Goal: Information Seeking & Learning: Find specific fact

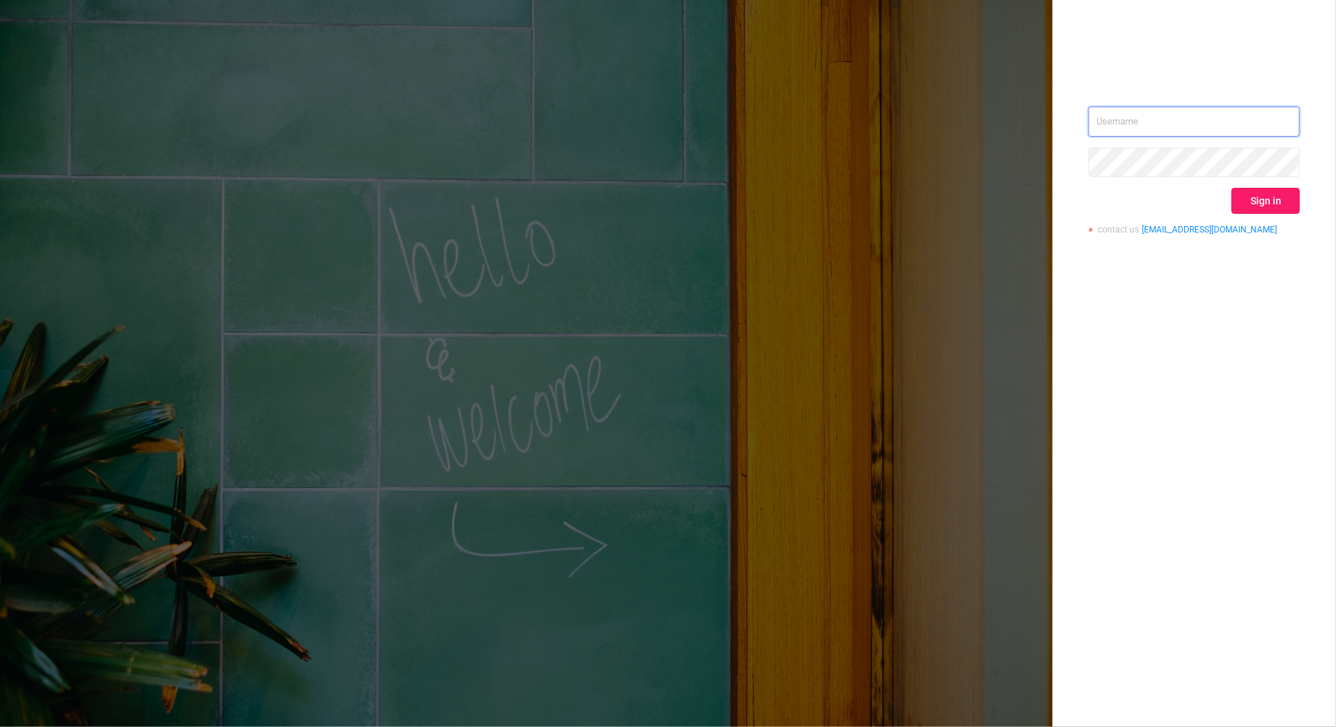
type input "[PERSON_NAME][EMAIL_ADDRESS][DOMAIN_NAME]"
drag, startPoint x: 1254, startPoint y: 207, endPoint x: 1217, endPoint y: 192, distance: 39.4
click at [1250, 211] on button "Sign in" at bounding box center [1266, 201] width 68 height 26
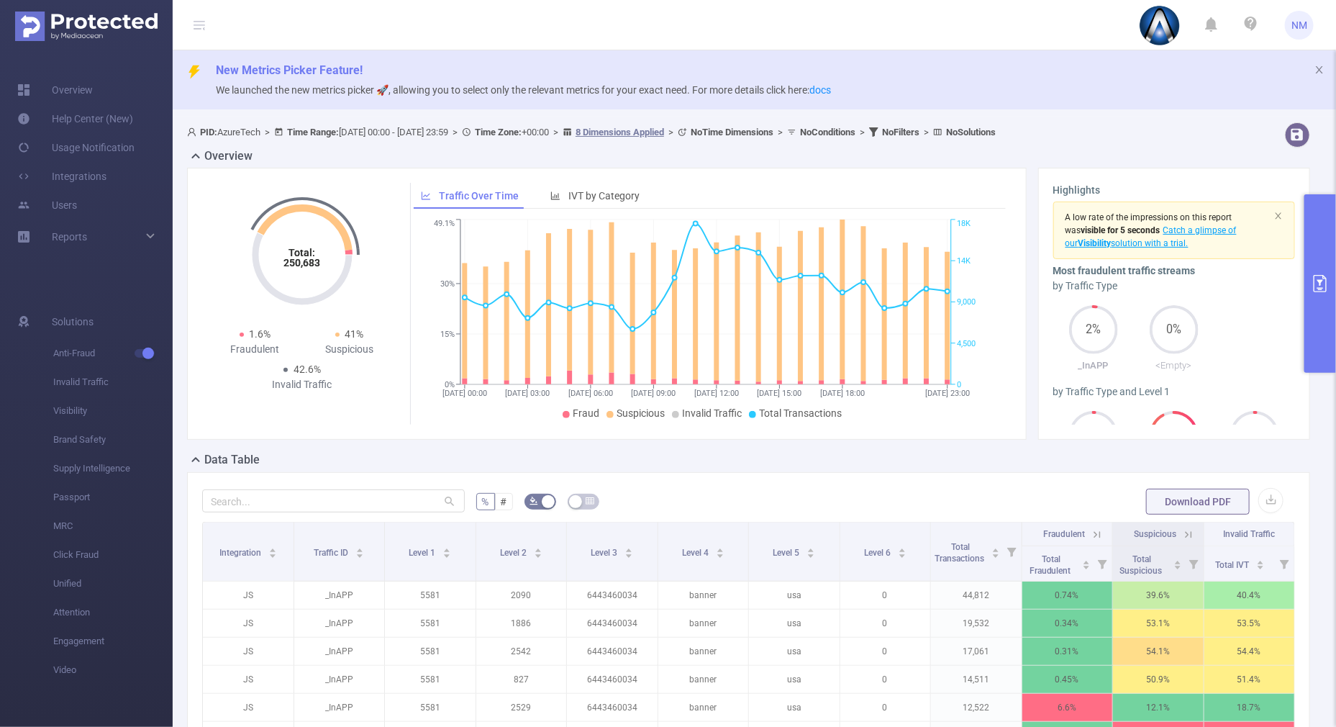
drag, startPoint x: 1321, startPoint y: 227, endPoint x: 1325, endPoint y: 216, distance: 11.6
click at [1324, 226] on button "primary" at bounding box center [1321, 283] width 32 height 178
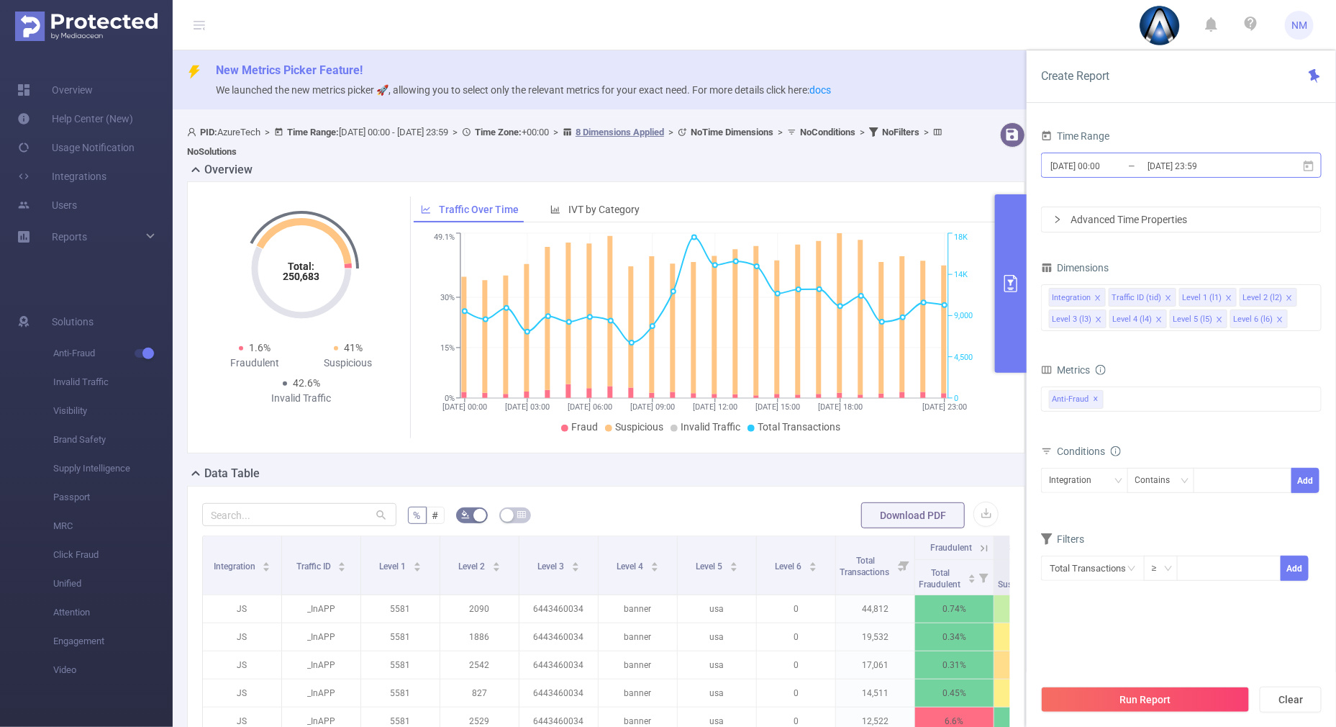
click at [1168, 163] on input "[DATE] 23:59" at bounding box center [1204, 165] width 117 height 19
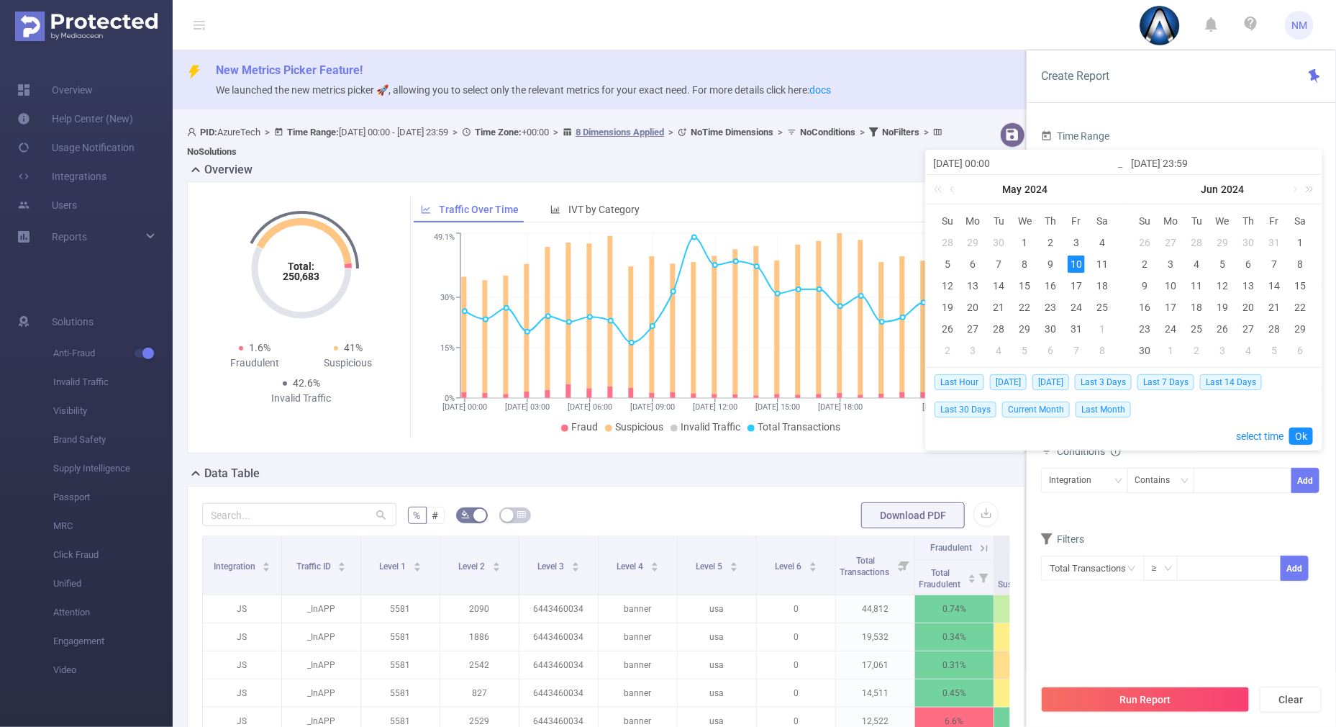
click at [1310, 188] on link at bounding box center [1307, 189] width 19 height 29
click at [1138, 185] on link at bounding box center [1138, 189] width 19 height 29
click at [1136, 186] on link at bounding box center [1138, 189] width 19 height 29
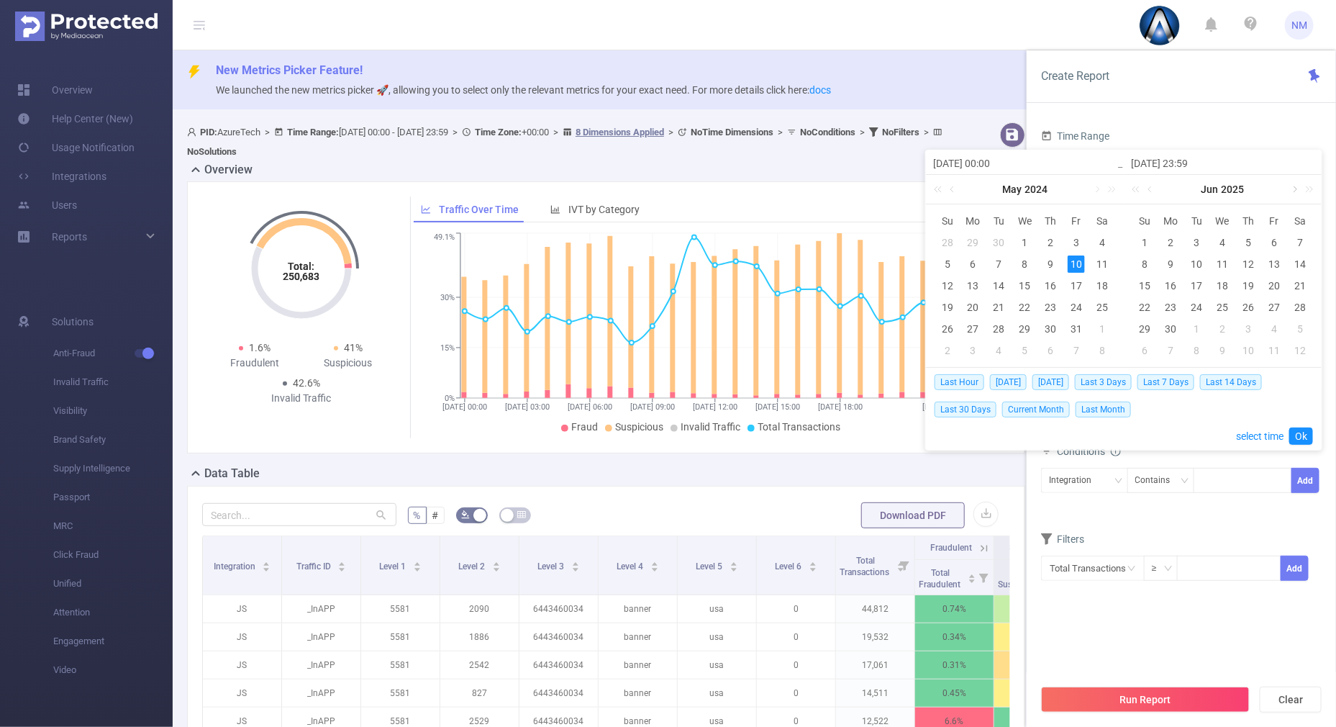
click at [1295, 188] on link at bounding box center [1294, 189] width 13 height 29
click at [1152, 188] on link at bounding box center [1151, 189] width 13 height 29
click at [1273, 325] on div "29" at bounding box center [1274, 328] width 17 height 17
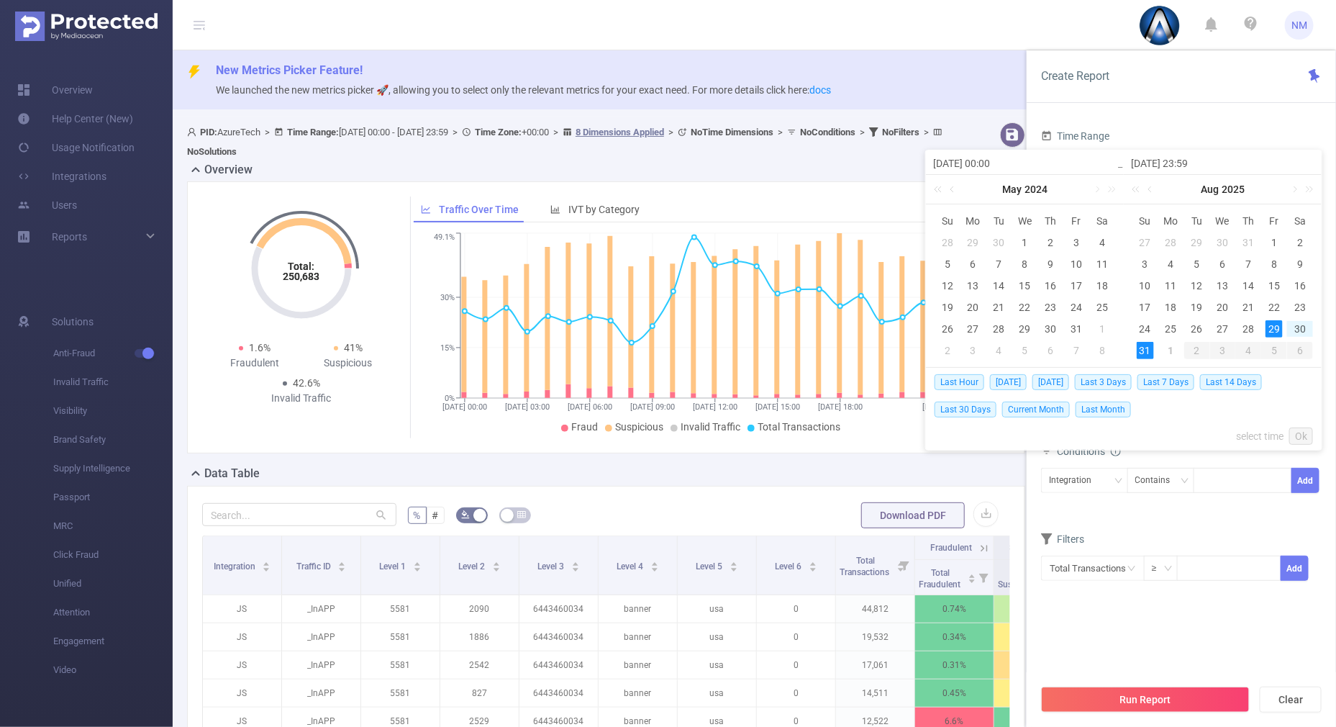
click at [1147, 353] on div "31" at bounding box center [1145, 350] width 17 height 17
type input "[DATE] 00:00"
type input "[DATE] 23:59"
type input "[DATE] 00:00"
type input "[DATE] 23:59"
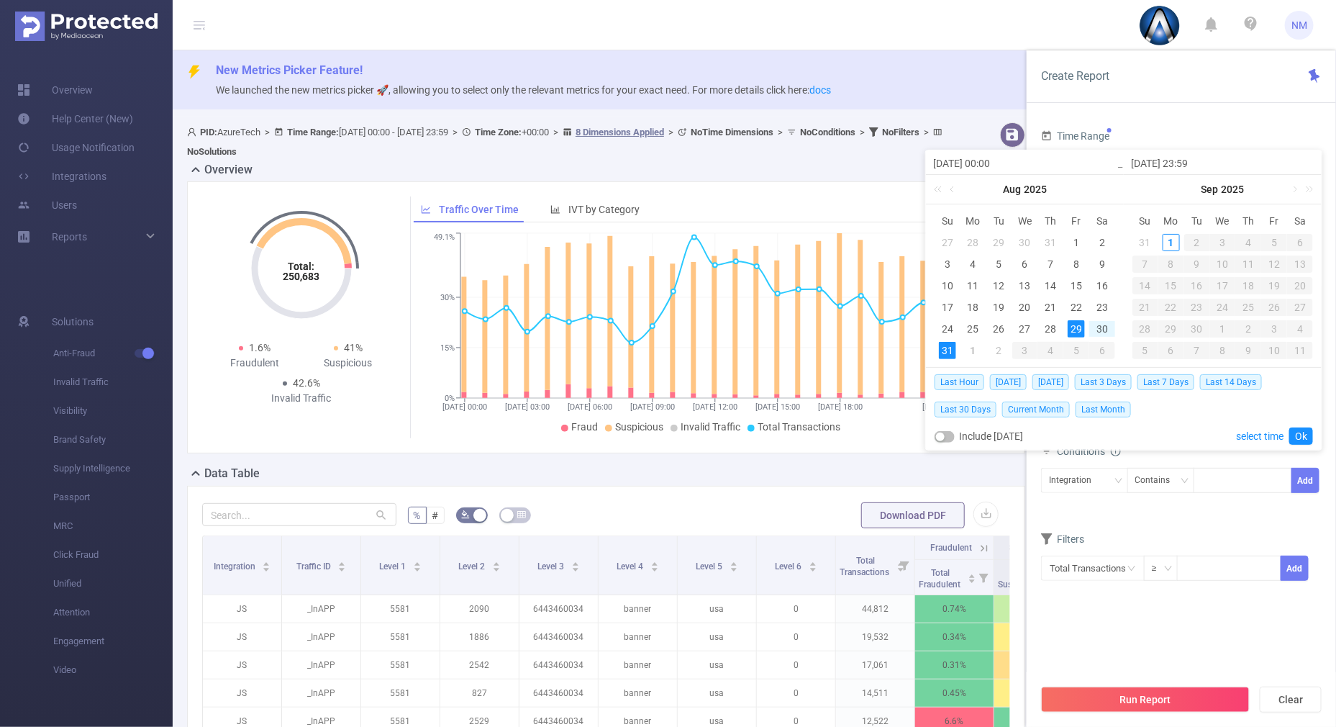
click at [1076, 323] on div "29" at bounding box center [1076, 328] width 17 height 17
click at [1173, 237] on div "1" at bounding box center [1171, 242] width 17 height 17
type input "[DATE] 23:59"
click at [1299, 430] on link "Ok" at bounding box center [1302, 435] width 24 height 17
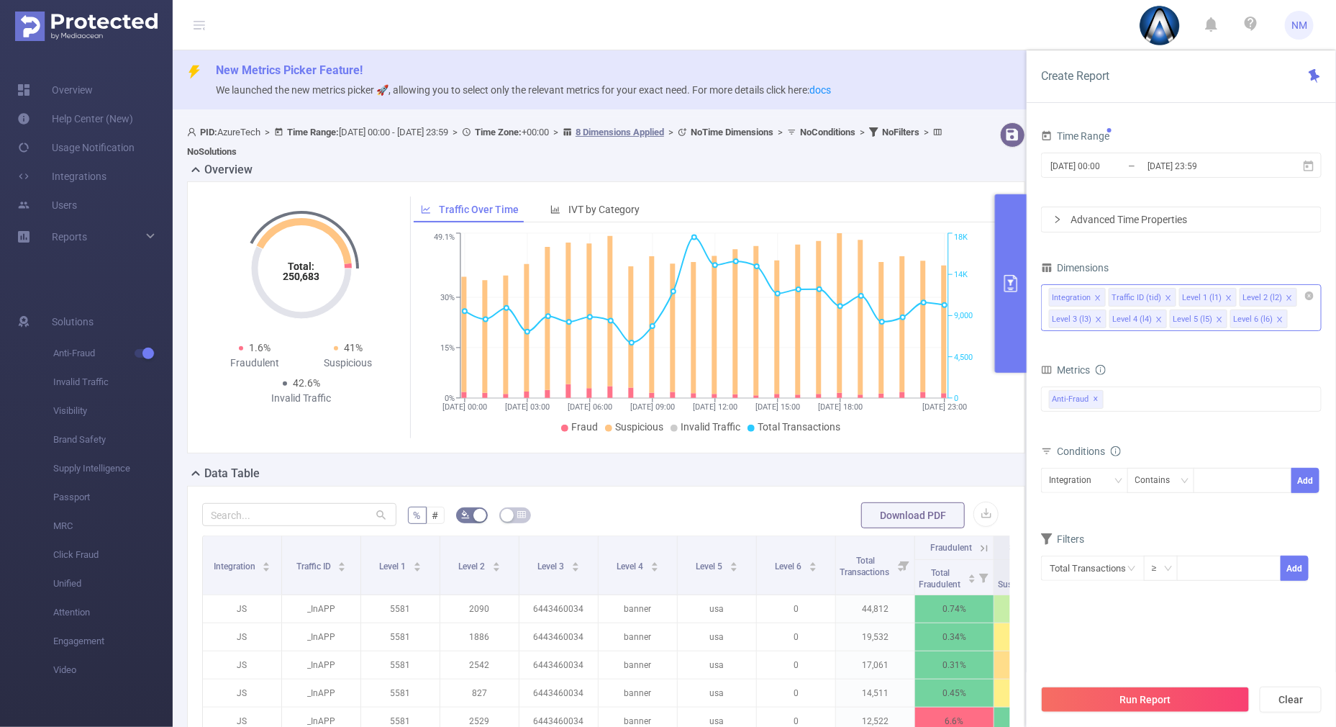
click at [1311, 299] on div "Integration Traffic ID (tid) Level 1 (l1) Level 2 (l2) Level 3 (l3) Level 4 (l4…" at bounding box center [1181, 297] width 265 height 24
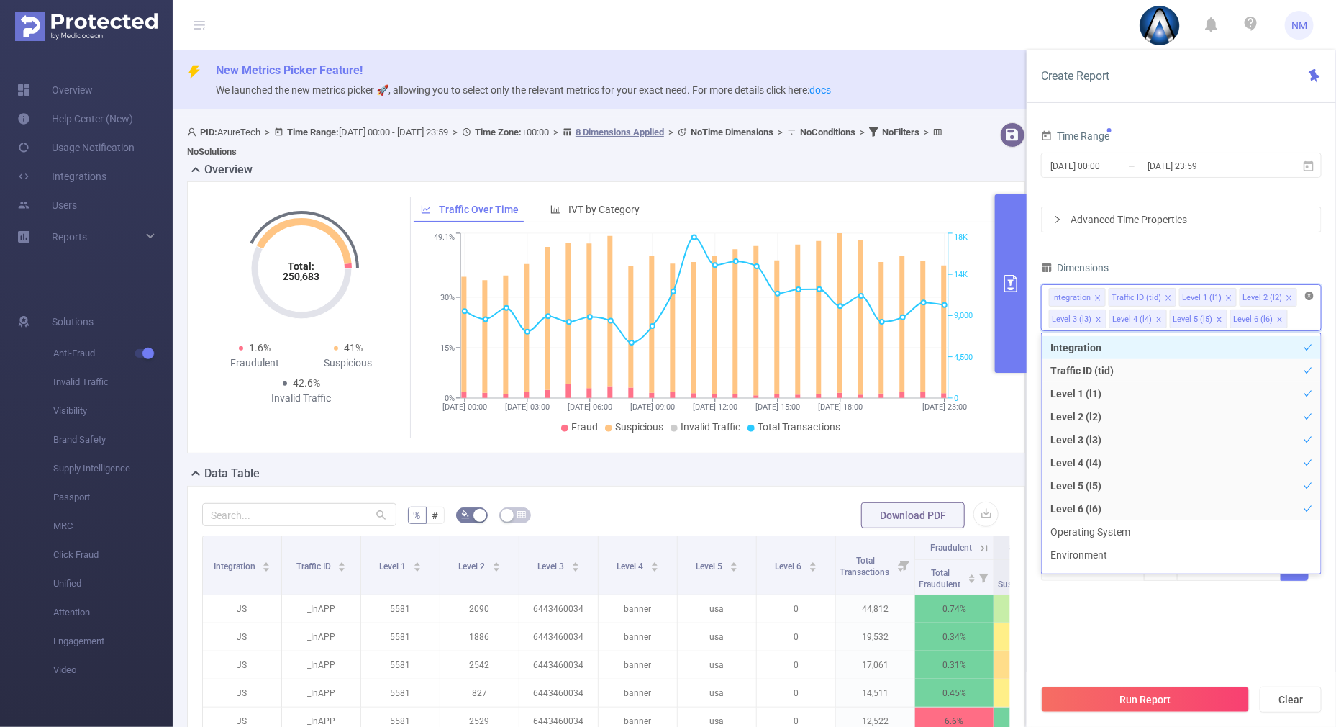
click at [1310, 291] on icon "icon: close-circle" at bounding box center [1310, 295] width 9 height 9
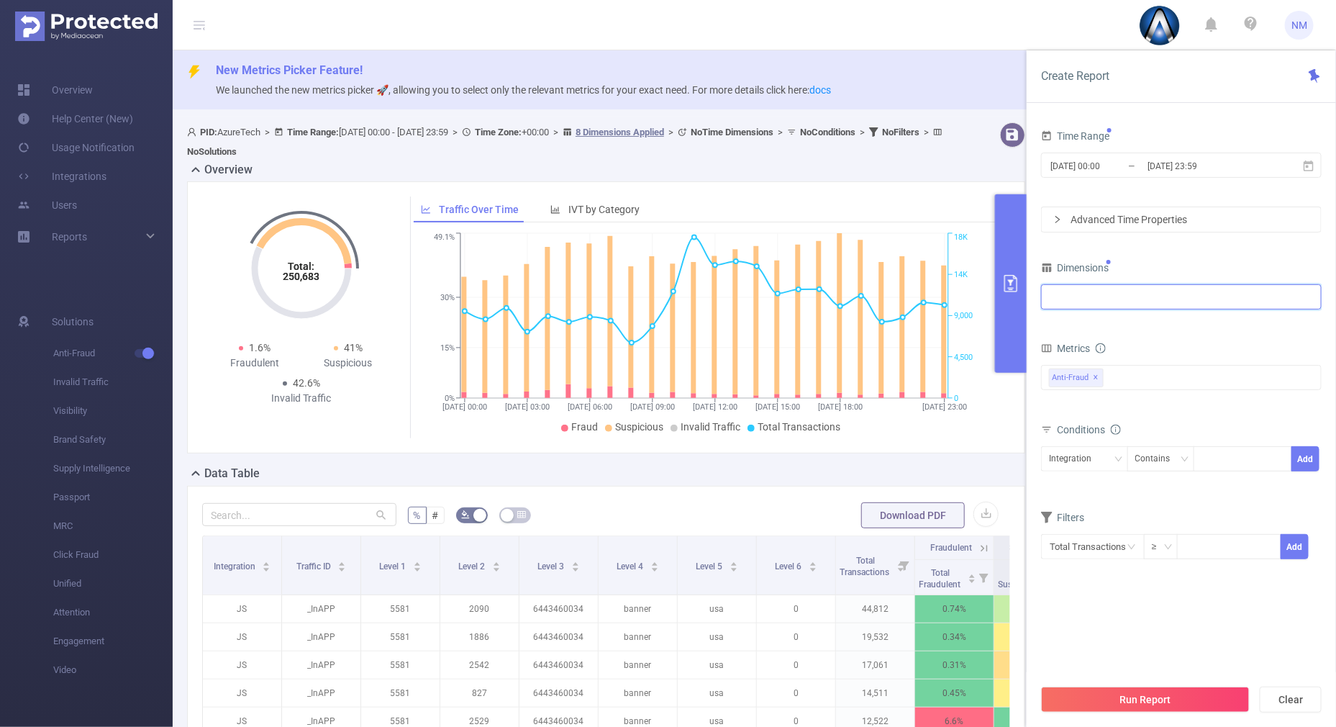
drag, startPoint x: 1198, startPoint y: 305, endPoint x: 1180, endPoint y: 302, distance: 17.5
click at [1197, 304] on div at bounding box center [1181, 297] width 265 height 24
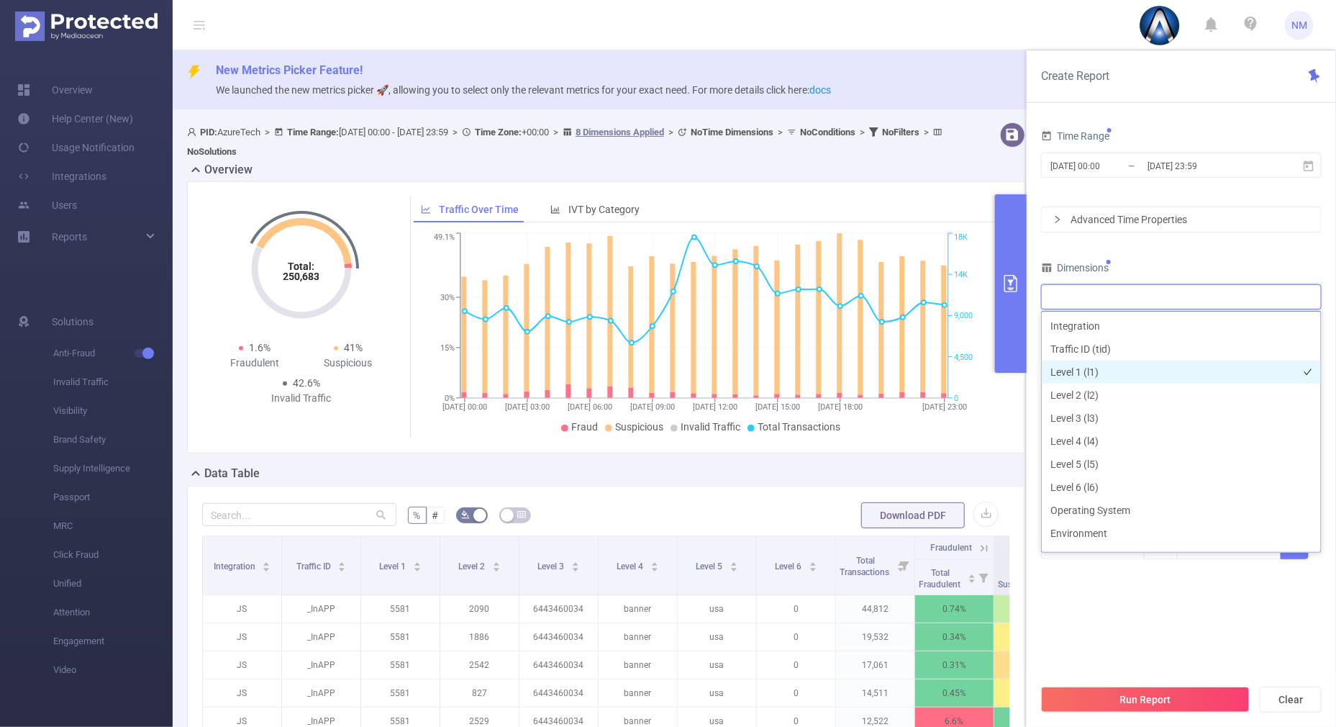
click at [1072, 371] on li "Level 1 (l1)" at bounding box center [1181, 372] width 279 height 23
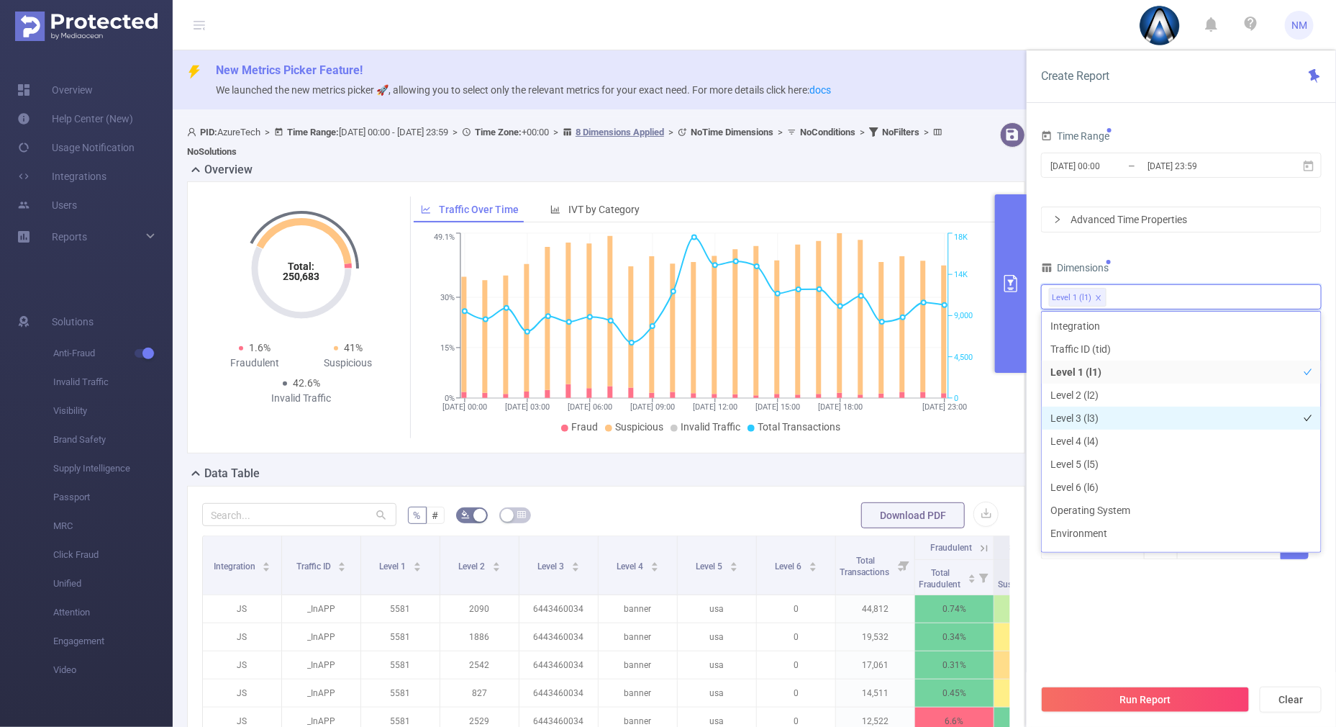
click at [1088, 417] on li "Level 3 (l3)" at bounding box center [1181, 418] width 279 height 23
click at [1134, 238] on div "Time Range [DATE] 00:00 _ [DATE] 23:59 Advanced Time Properties Dimensions Leve…" at bounding box center [1181, 352] width 281 height 452
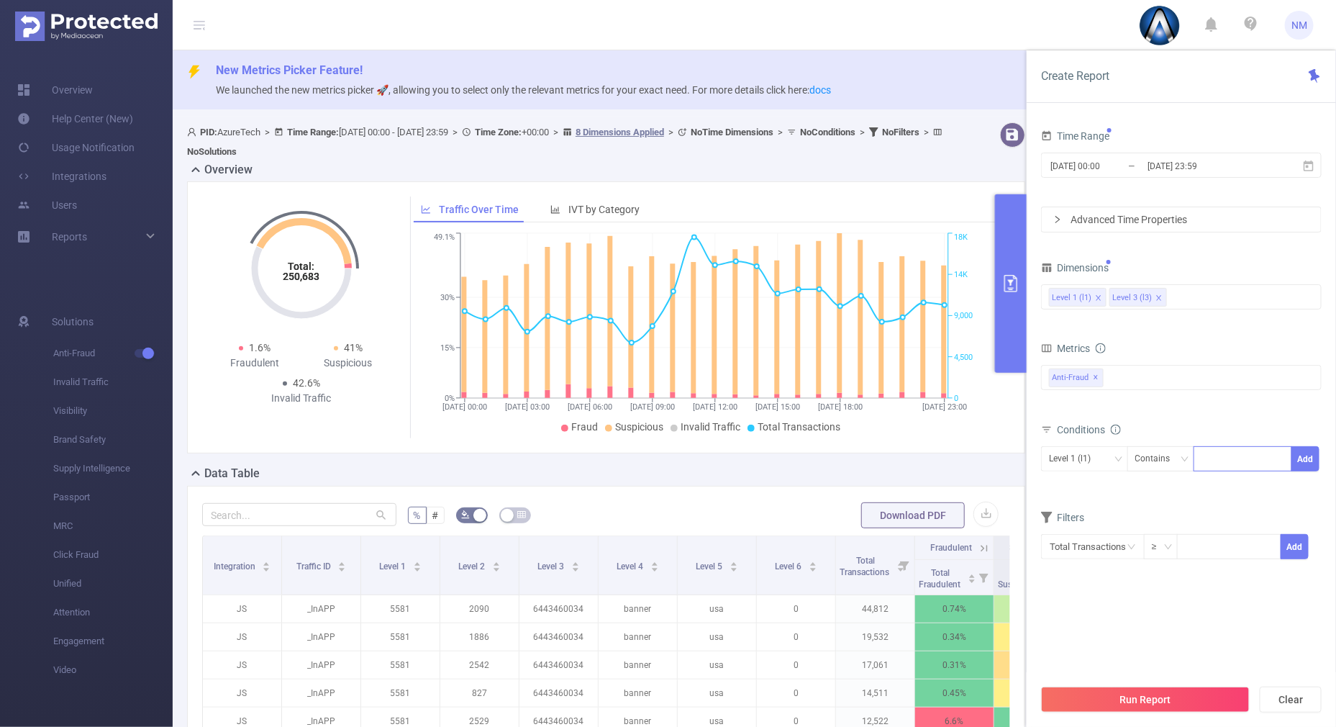
click at [1216, 458] on div at bounding box center [1243, 459] width 83 height 24
type input "22052"
click at [1316, 469] on button "Add" at bounding box center [1306, 458] width 28 height 25
drag, startPoint x: 1074, startPoint y: 450, endPoint x: 1064, endPoint y: 466, distance: 18.8
click at [1075, 451] on div "Level 3 (l3)" at bounding box center [1075, 459] width 52 height 24
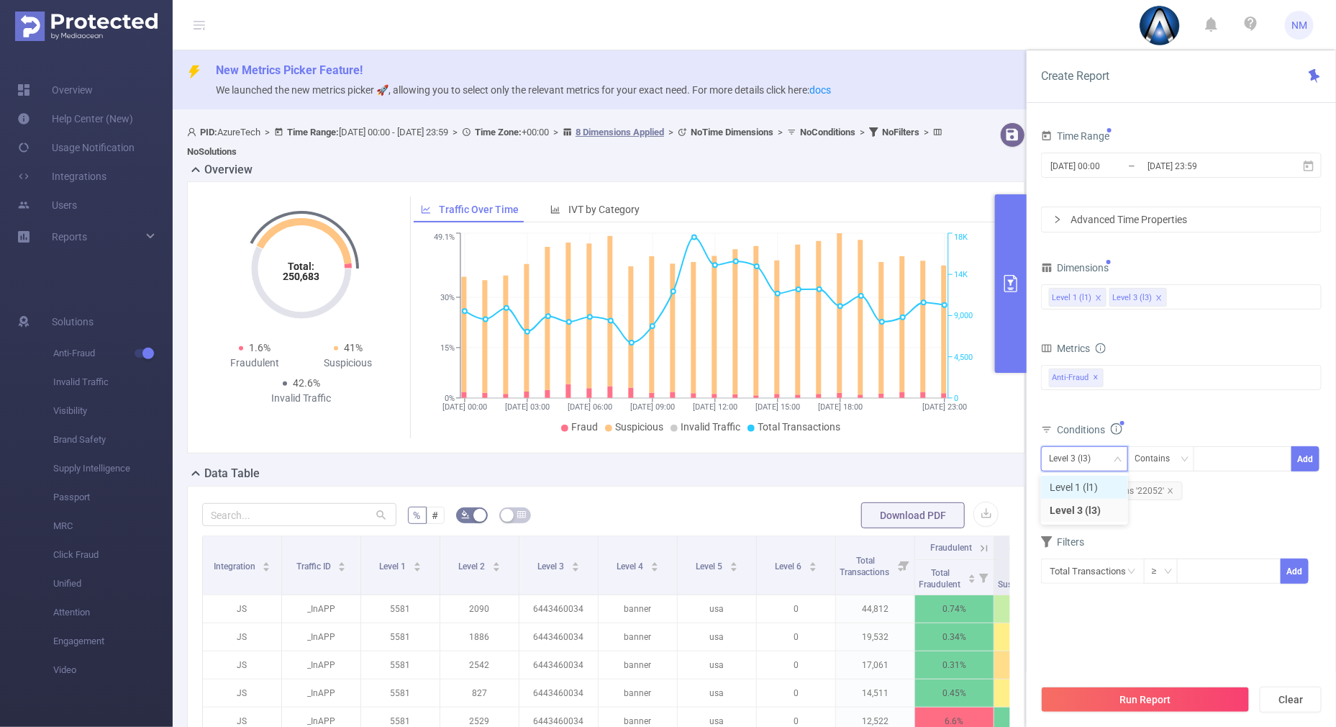
click at [1065, 485] on li "Level 1 (l1)" at bounding box center [1084, 487] width 87 height 23
click at [1155, 692] on button "Run Report" at bounding box center [1145, 700] width 209 height 26
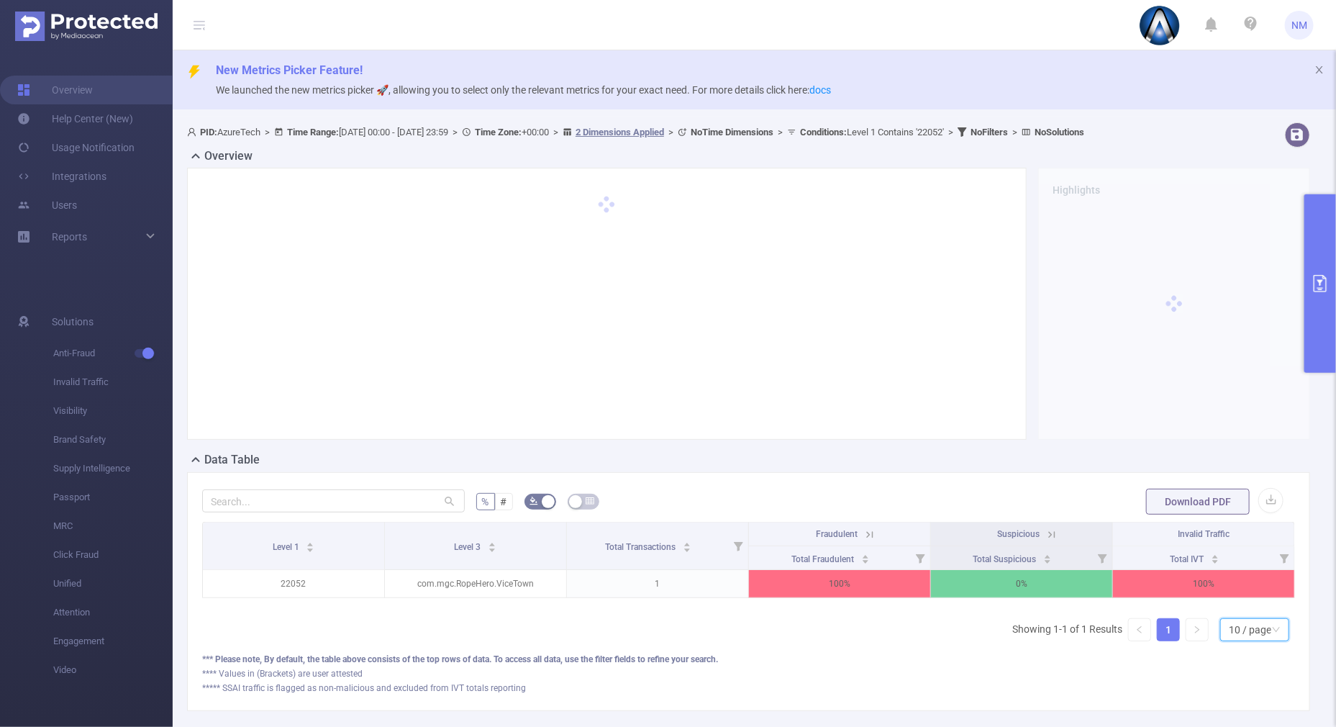
click at [1256, 641] on div "10 / page" at bounding box center [1250, 630] width 42 height 22
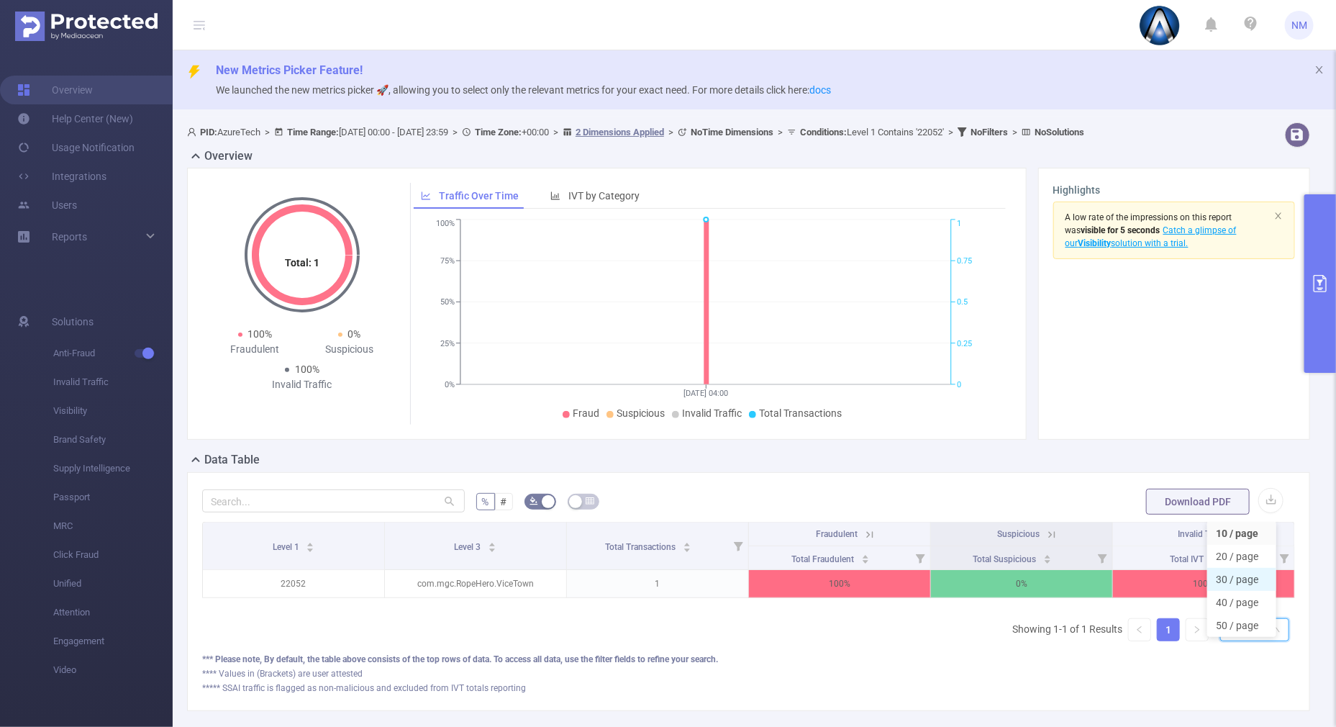
click at [1229, 576] on li "30 / page" at bounding box center [1242, 579] width 69 height 23
click at [1308, 338] on button "primary" at bounding box center [1321, 283] width 32 height 178
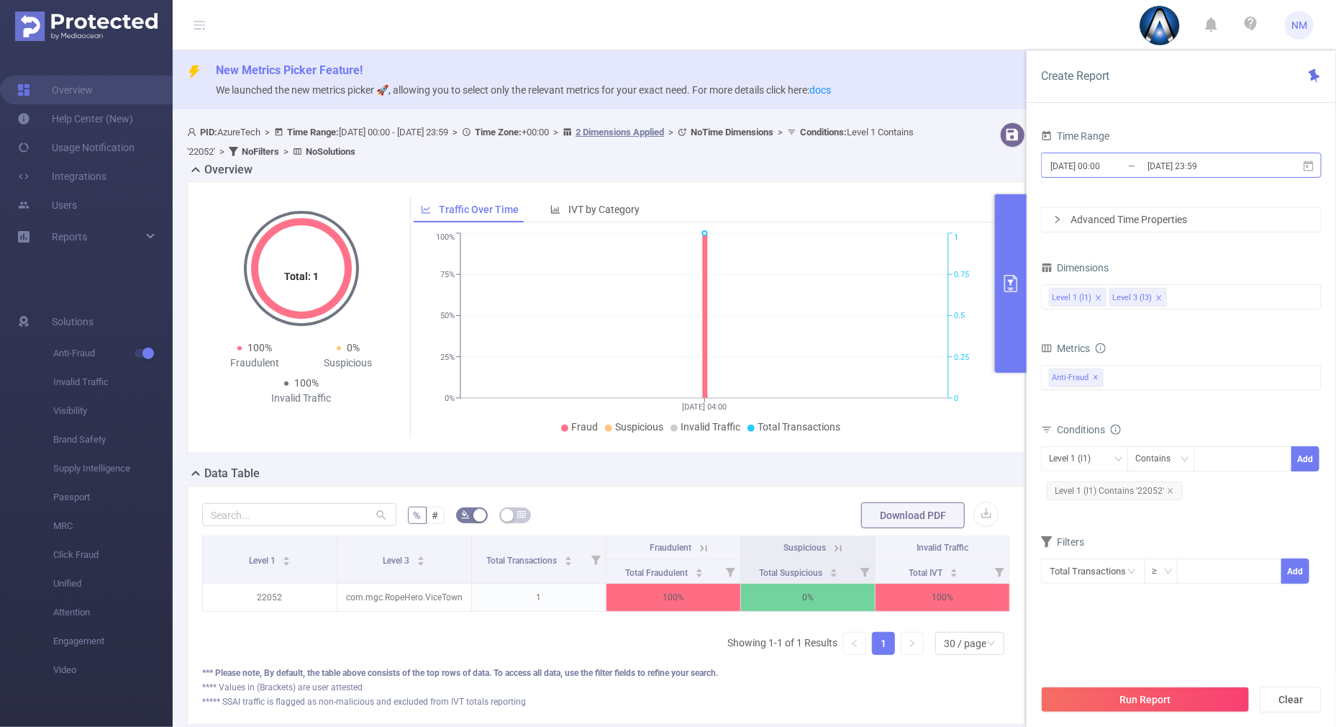
click at [1162, 166] on input "[DATE] 23:59" at bounding box center [1204, 165] width 117 height 19
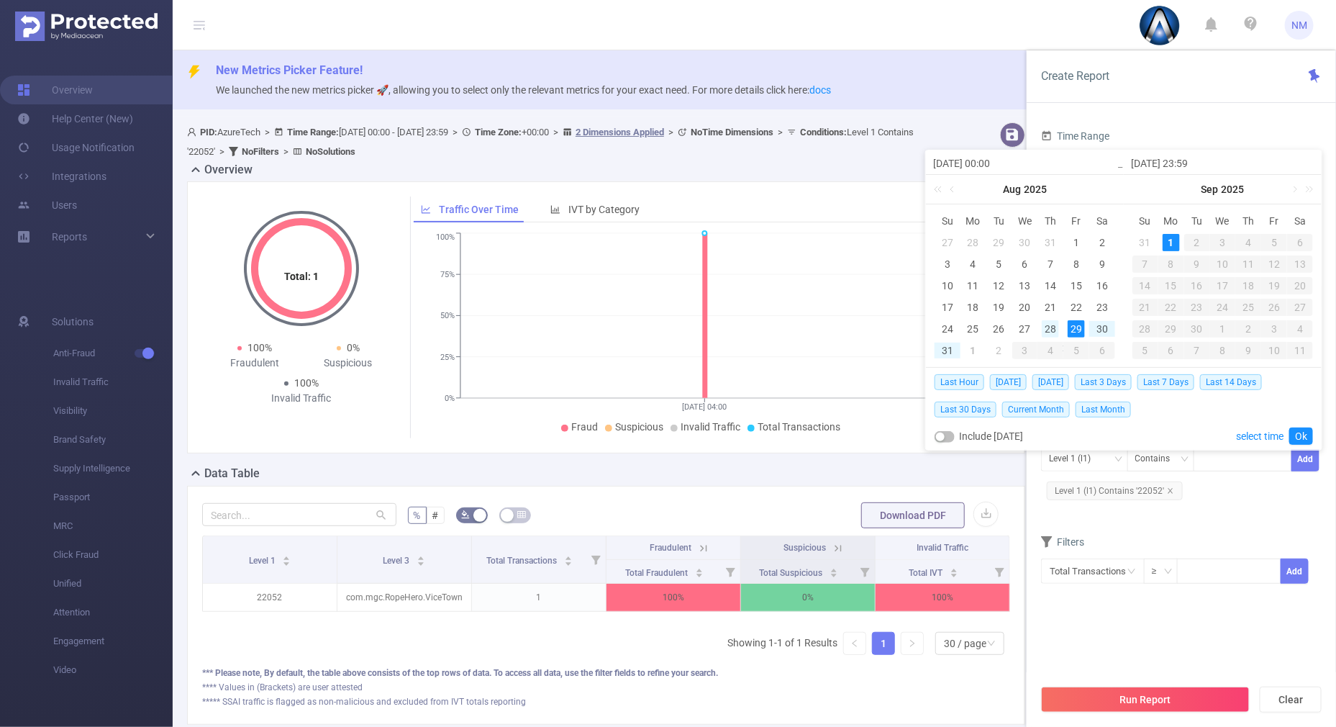
click at [1047, 332] on div "28" at bounding box center [1050, 328] width 17 height 17
click at [1173, 244] on div "1" at bounding box center [1171, 242] width 17 height 17
type input "[DATE] 00:00"
click at [1307, 437] on link "Ok" at bounding box center [1302, 435] width 24 height 17
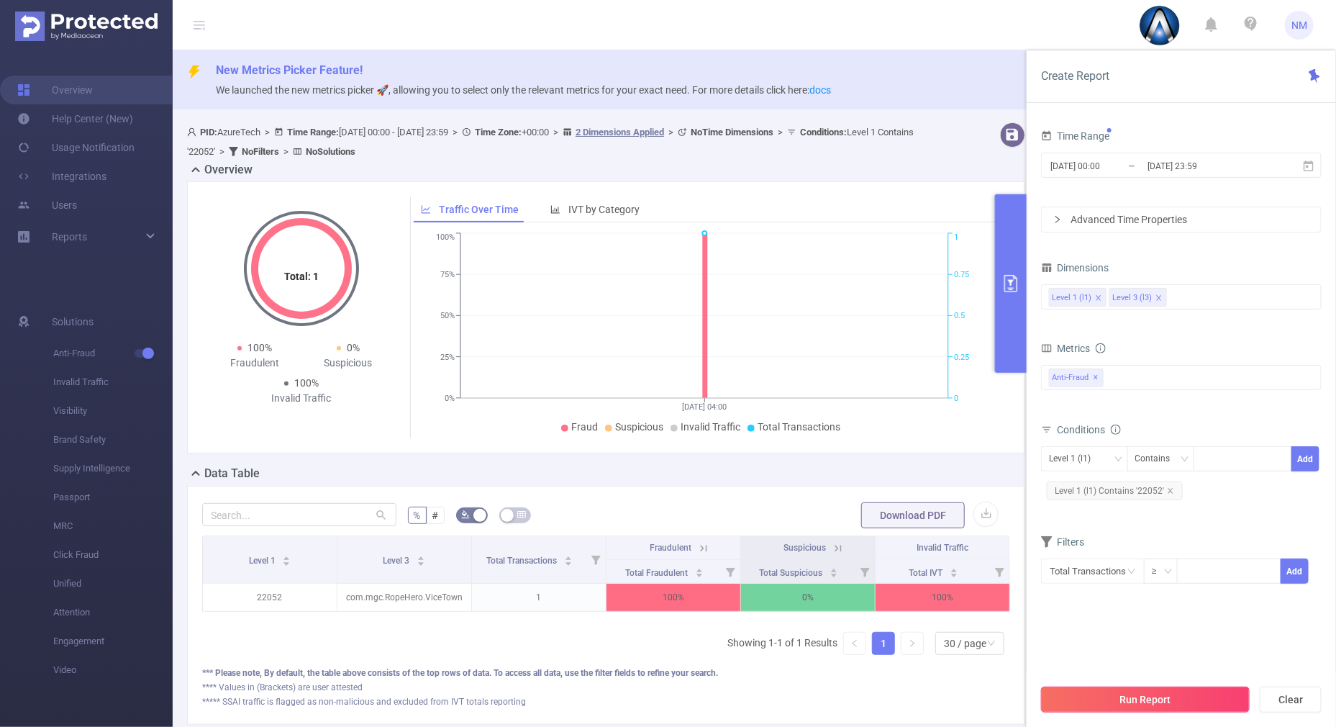
click at [1131, 702] on button "Run Report" at bounding box center [1145, 700] width 209 height 26
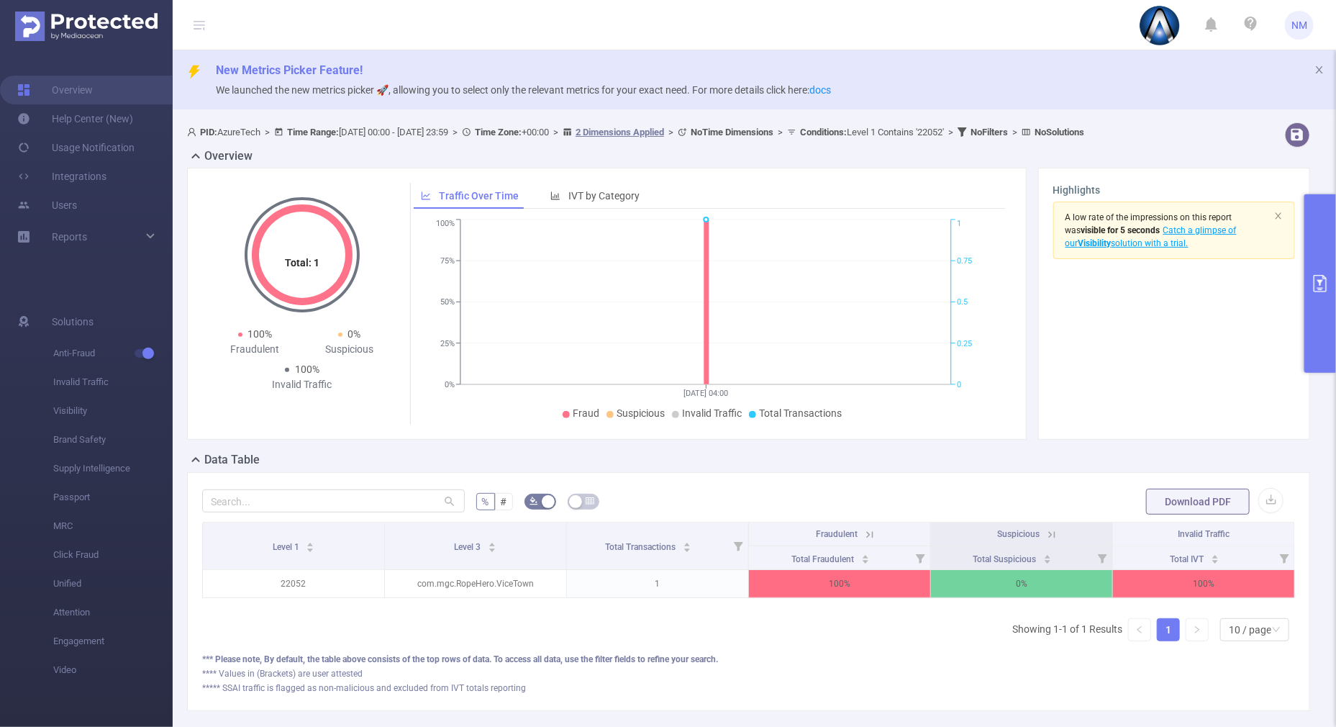
click at [1321, 356] on button "primary" at bounding box center [1321, 283] width 32 height 178
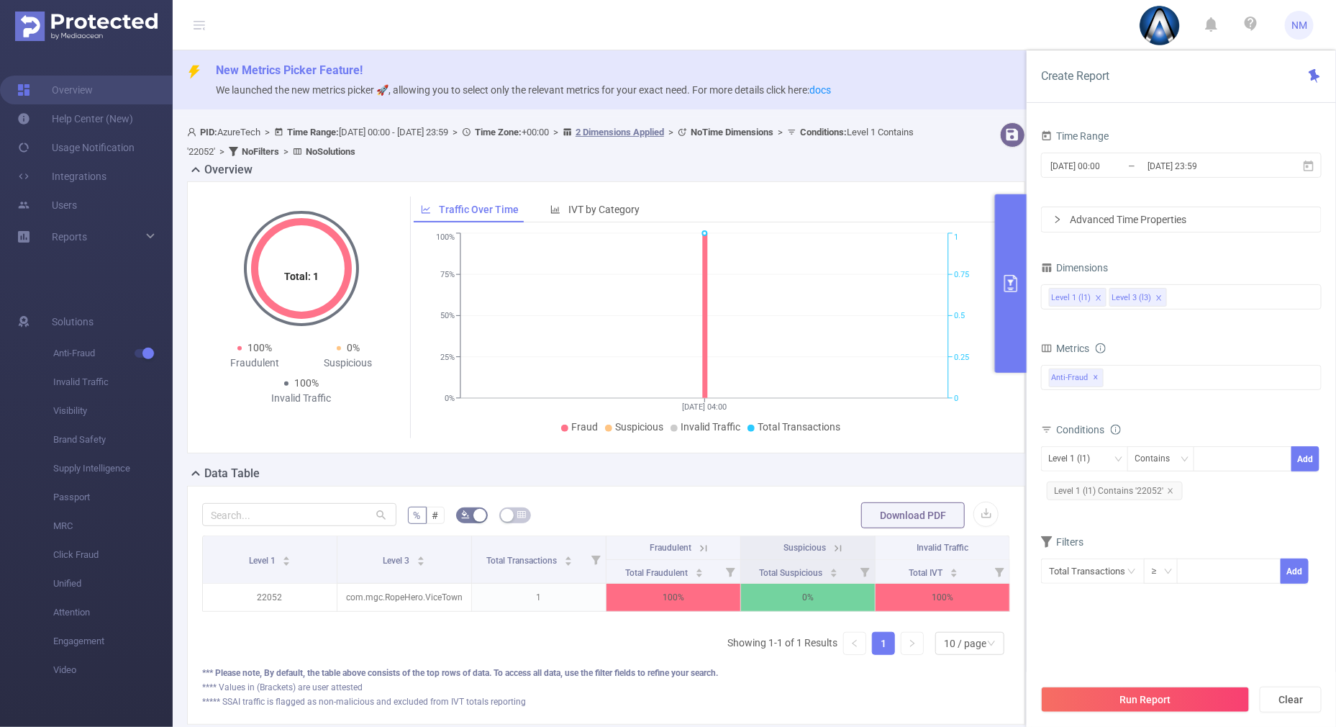
click at [1180, 150] on div "[DATE] 00:00 _ [DATE] 23:59" at bounding box center [1181, 167] width 281 height 34
click at [1175, 162] on input "[DATE] 23:59" at bounding box center [1204, 165] width 117 height 19
click at [1234, 500] on div "Level 1 (l1) Contains Add Level 1 (l1) Contains '22052'" at bounding box center [1181, 474] width 281 height 57
click at [1009, 357] on button "primary" at bounding box center [1011, 283] width 32 height 178
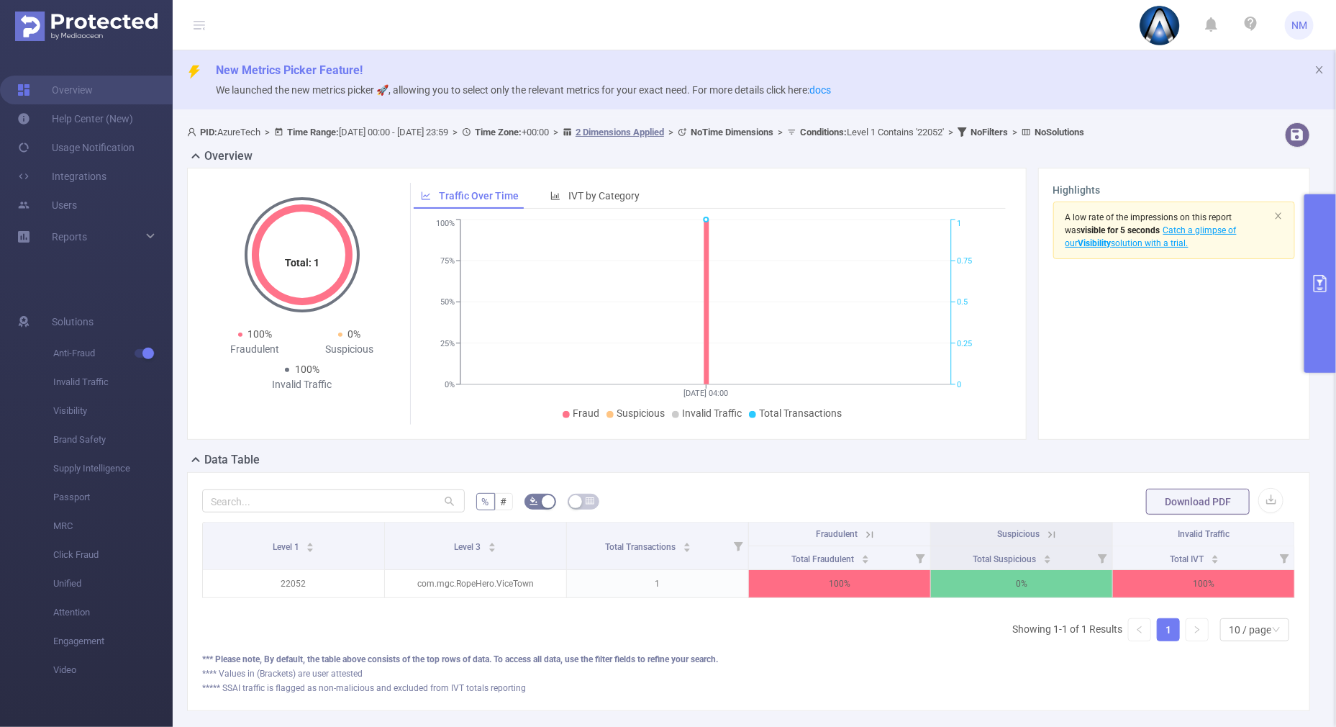
click at [1328, 320] on button "primary" at bounding box center [1321, 283] width 32 height 178
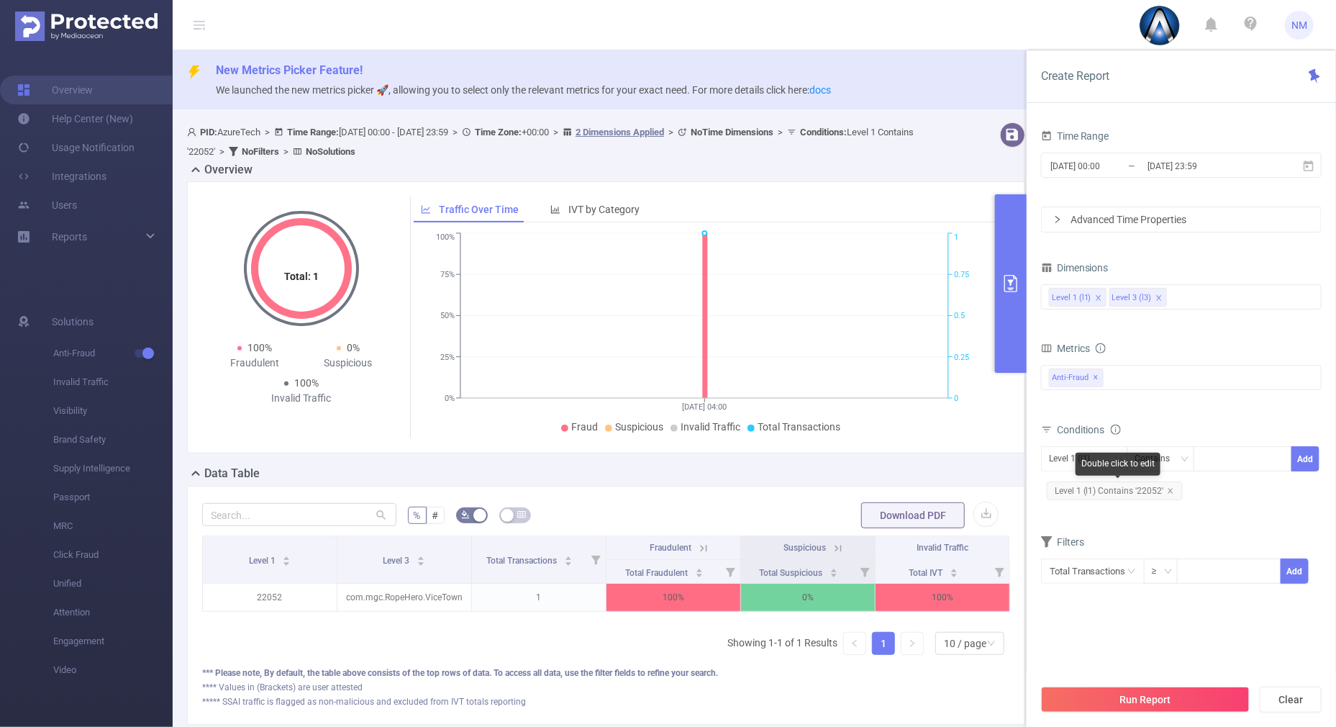
click at [1169, 487] on icon "icon: close" at bounding box center [1170, 490] width 7 height 7
click at [1211, 459] on div at bounding box center [1243, 459] width 83 height 24
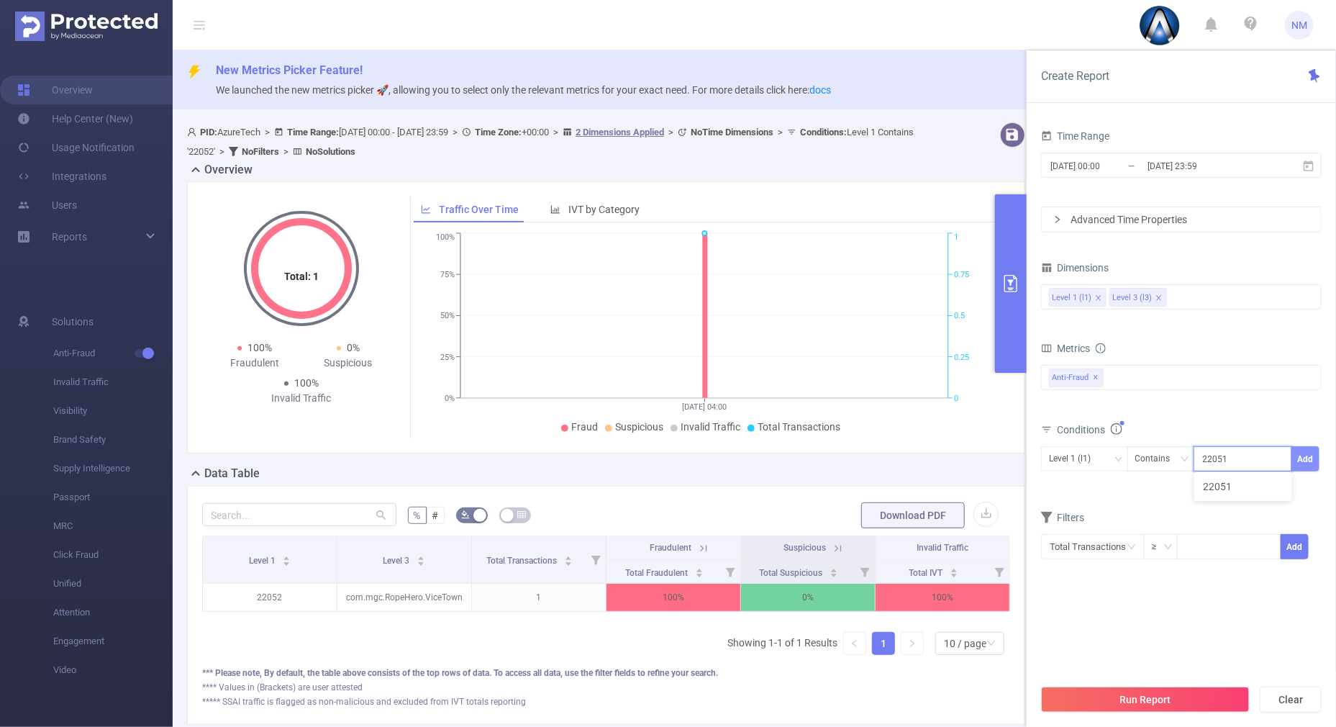
type input "22051"
click at [1303, 459] on button "Add" at bounding box center [1306, 458] width 28 height 25
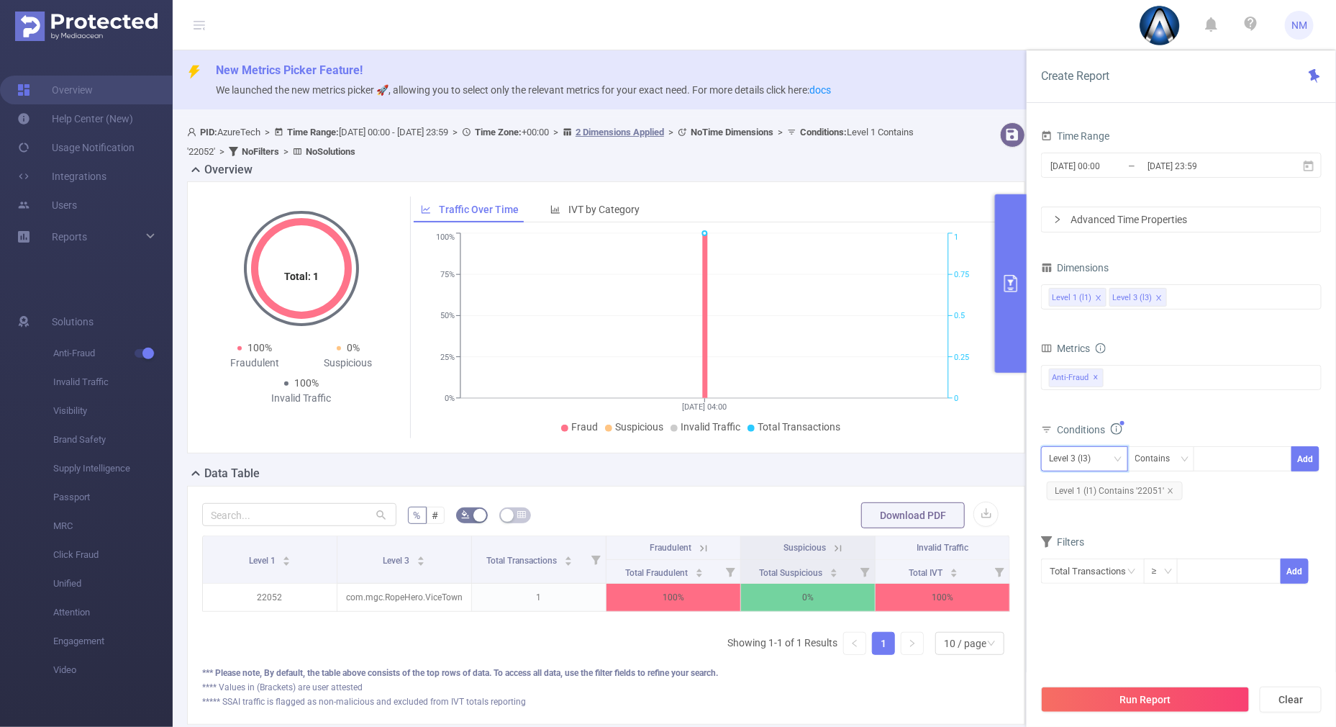
click at [1111, 459] on div "Level 3 (l3)" at bounding box center [1084, 459] width 71 height 24
click at [1092, 482] on li "Level 1 (l1)" at bounding box center [1084, 487] width 87 height 23
click at [1131, 700] on button "Run Report" at bounding box center [1145, 700] width 209 height 26
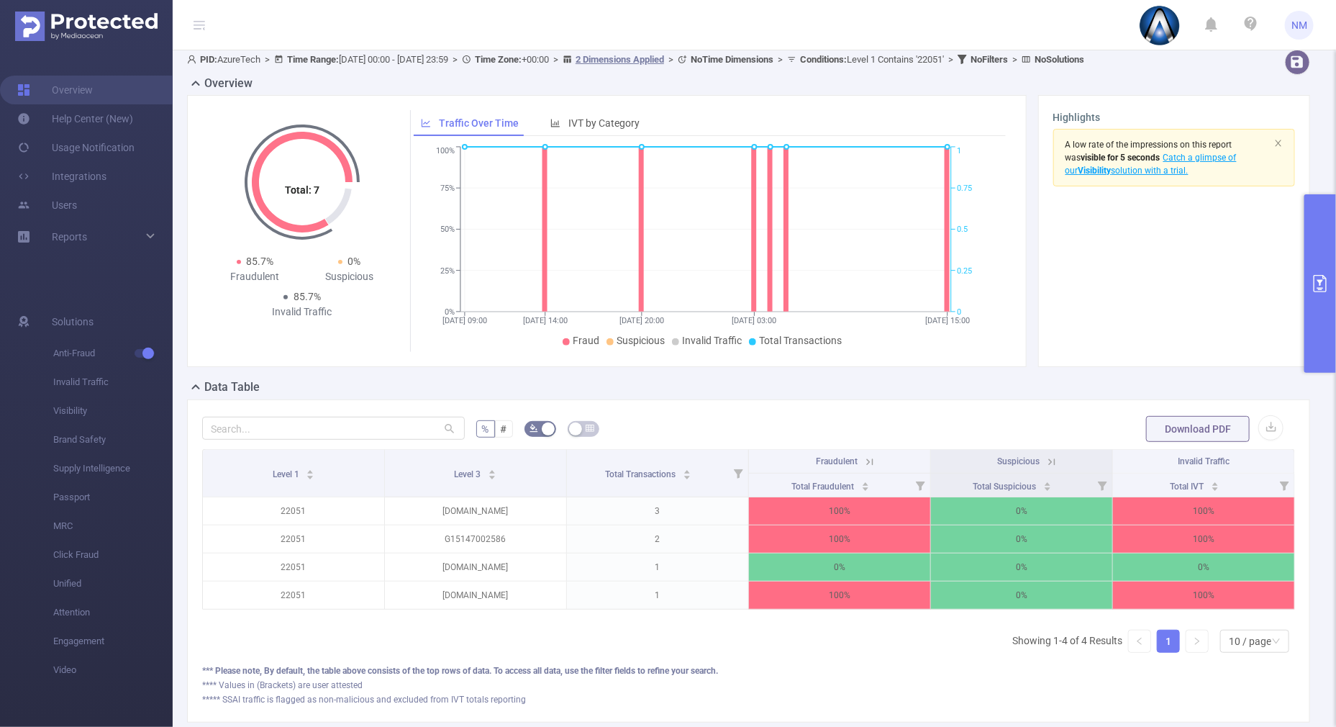
scroll to position [89, 0]
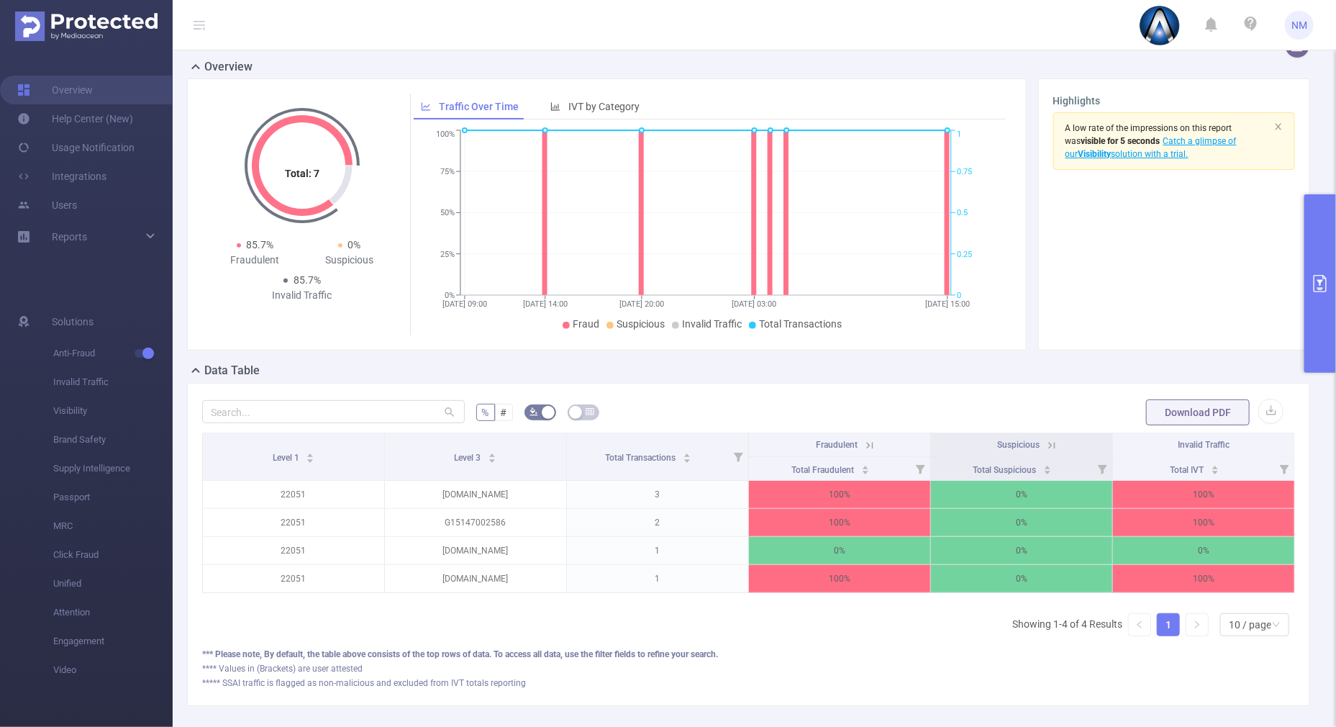
click at [864, 443] on icon at bounding box center [870, 445] width 13 height 13
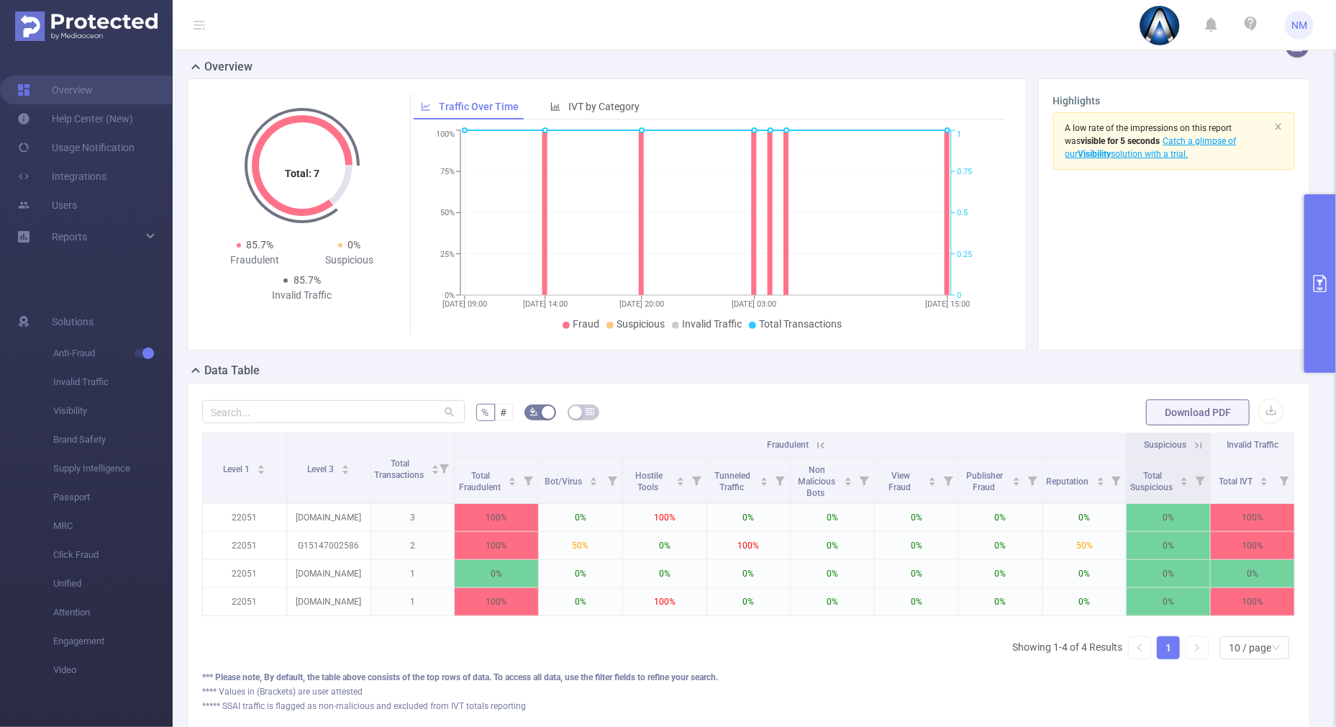
click at [815, 439] on icon at bounding box center [821, 445] width 13 height 13
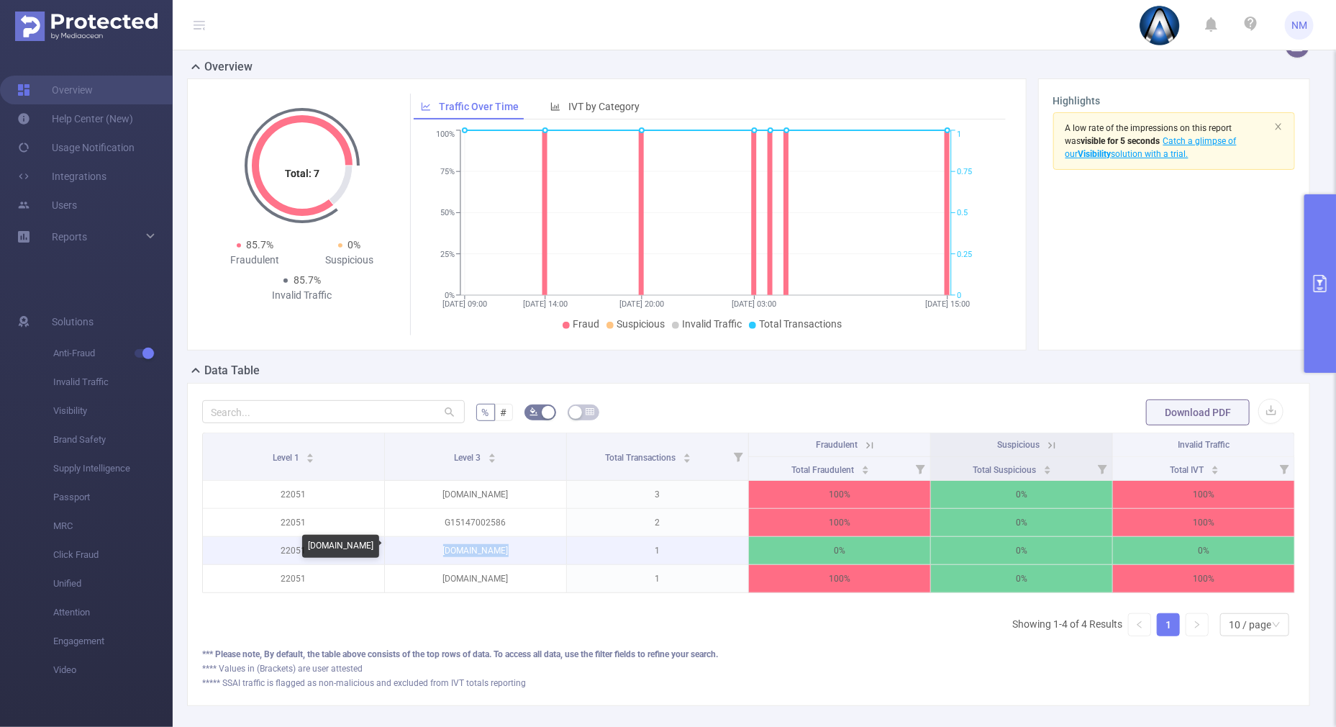
drag, startPoint x: 516, startPoint y: 546, endPoint x: 440, endPoint y: 548, distance: 76.3
click at [440, 548] on p "[DOMAIN_NAME]" at bounding box center [475, 550] width 181 height 27
copy p "[DOMAIN_NAME]"
click at [1321, 334] on button "primary" at bounding box center [1321, 283] width 32 height 178
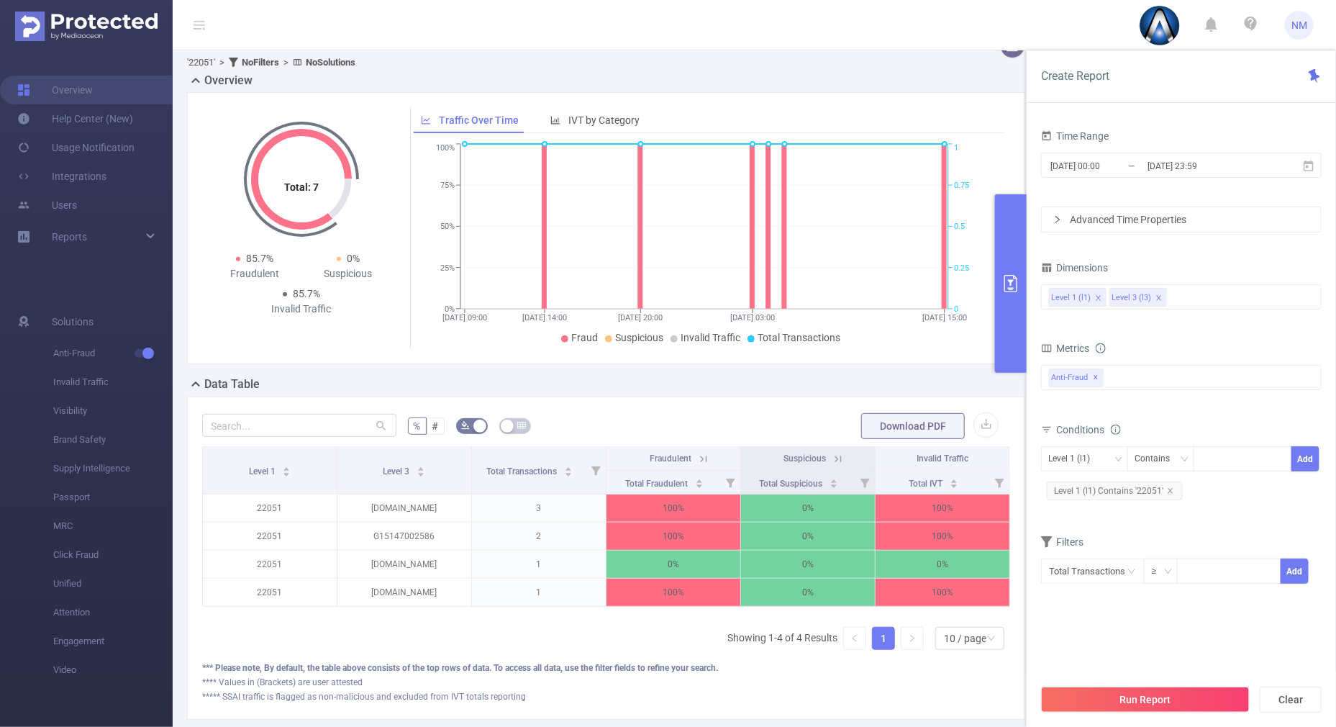
click at [836, 356] on div "Total: 7 Total: 7 85.7% Fraudulent 0% Suspicious 85.7% Invalid Traffic Traffic …" at bounding box center [606, 228] width 838 height 272
click at [1008, 243] on button "primary" at bounding box center [1011, 283] width 32 height 178
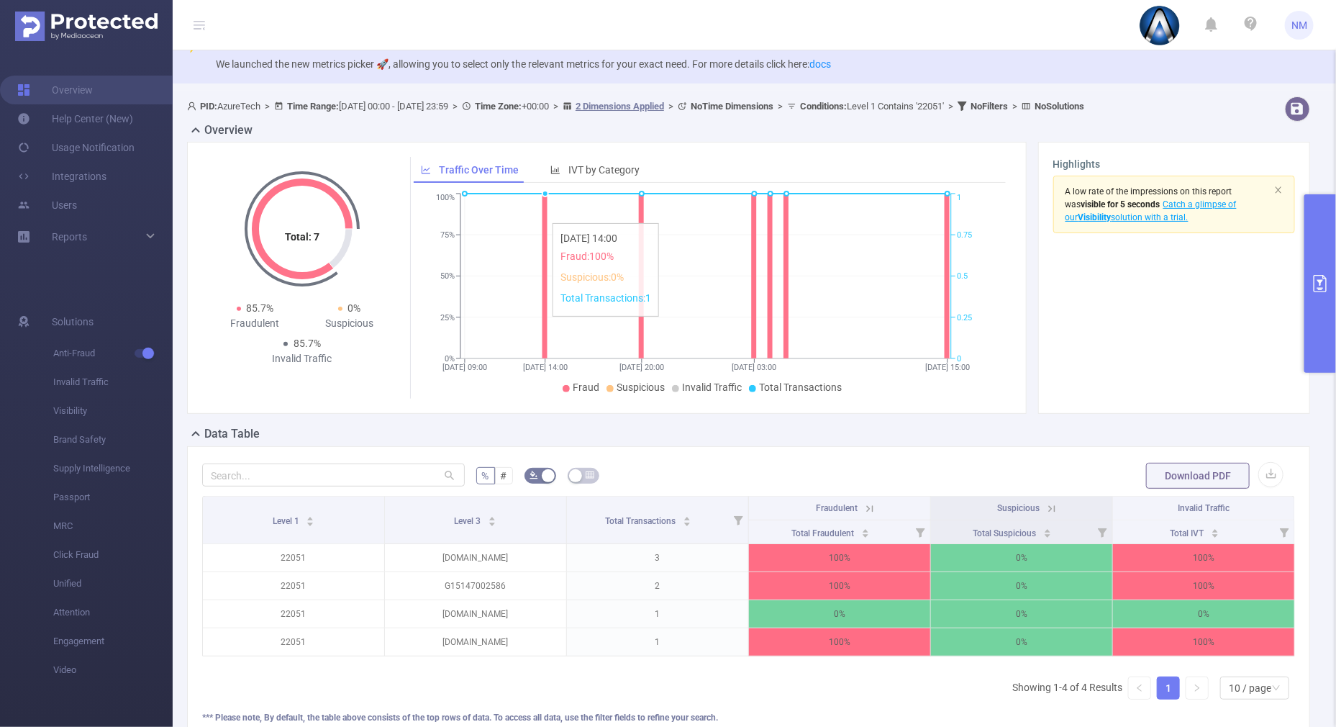
scroll to position [0, 0]
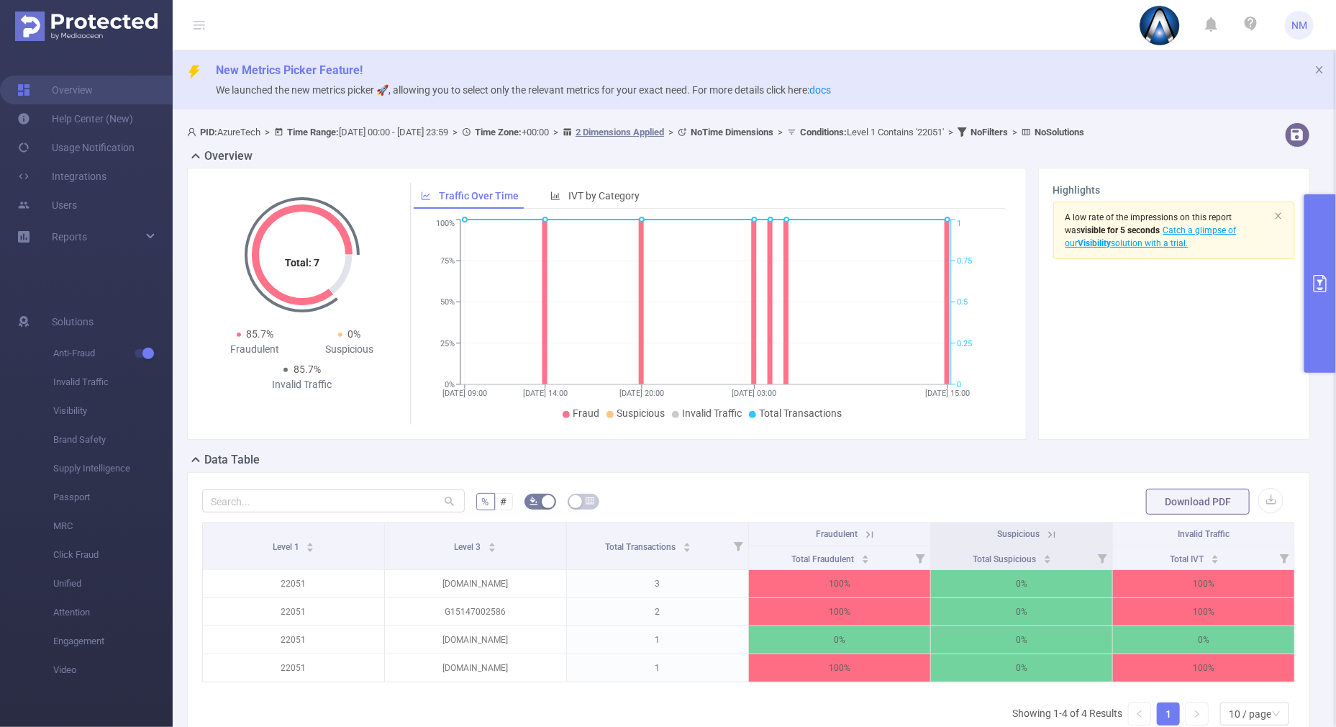
click at [1313, 346] on button "primary" at bounding box center [1321, 283] width 32 height 178
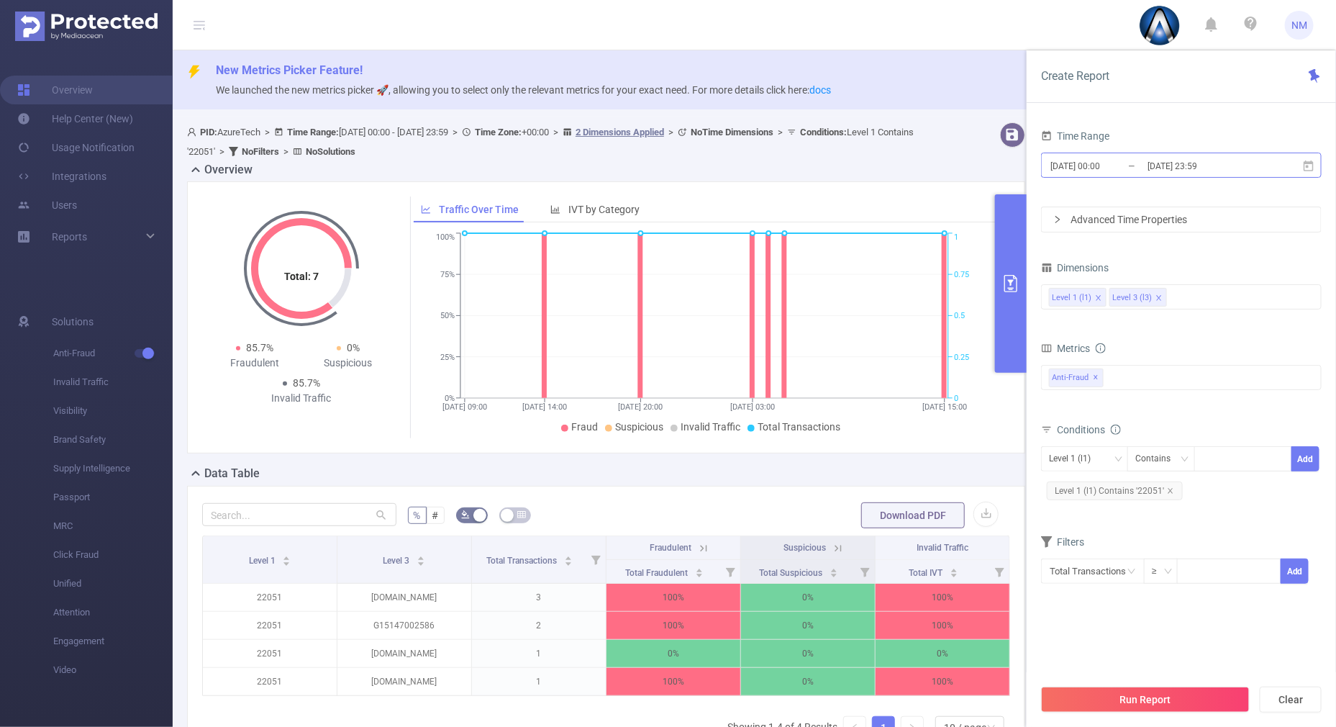
click at [1159, 158] on input "[DATE] 23:59" at bounding box center [1204, 165] width 117 height 19
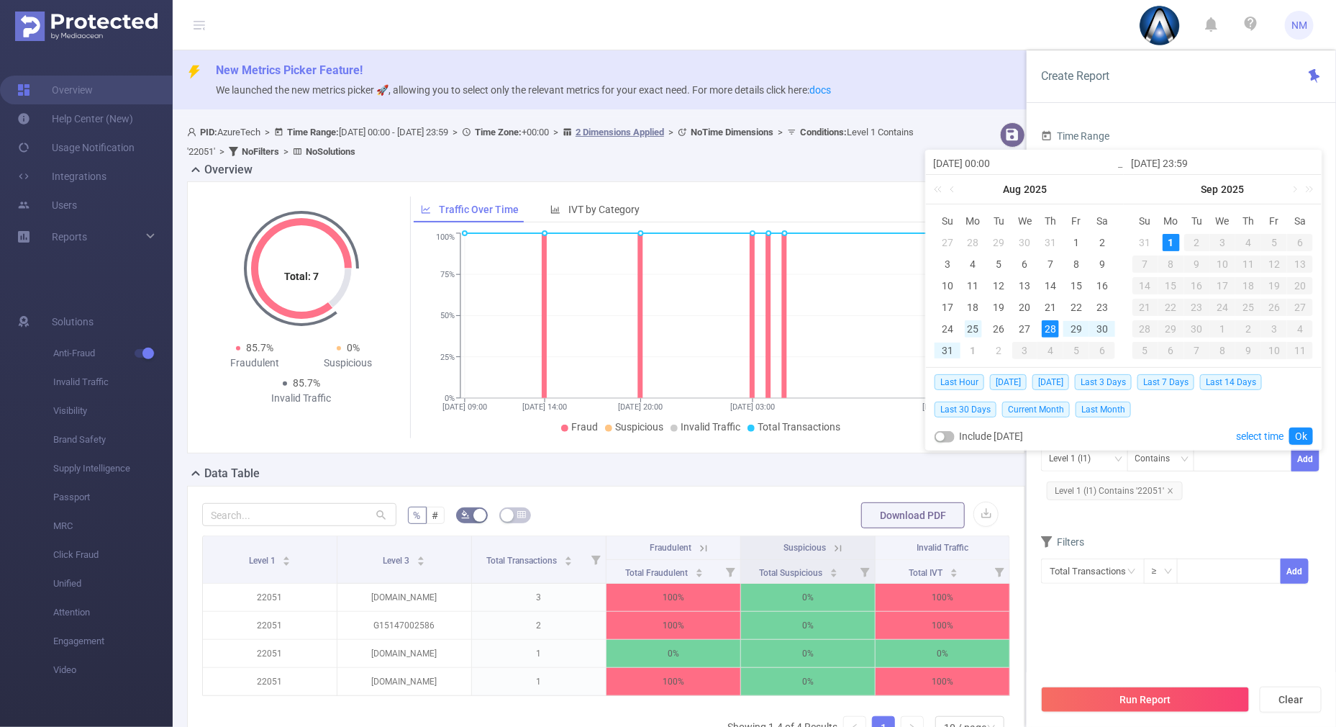
click at [980, 326] on div "25" at bounding box center [973, 328] width 17 height 17
click at [950, 348] on div "31" at bounding box center [947, 350] width 17 height 17
type input "[DATE] 00:00"
type input "[DATE] 23:59"
type input "[DATE] 00:00"
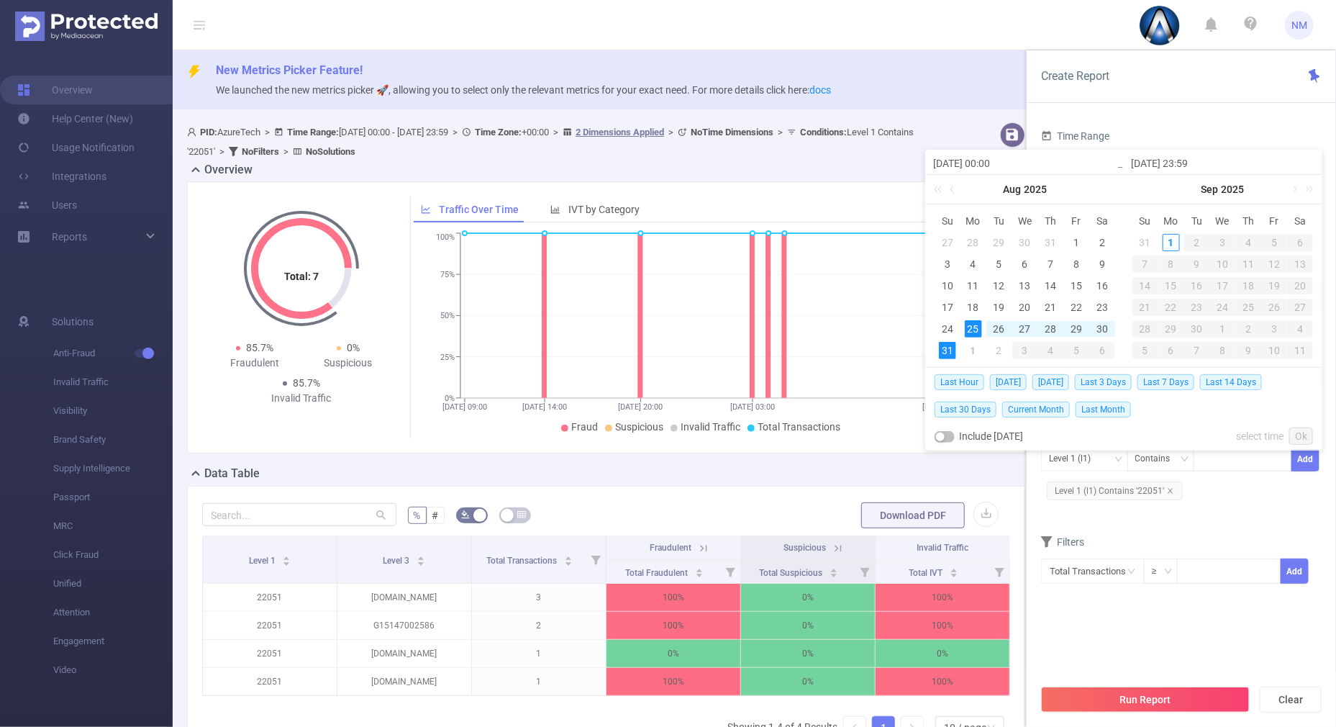
type input "[DATE] 23:59"
click at [1300, 431] on link "Ok" at bounding box center [1302, 435] width 24 height 17
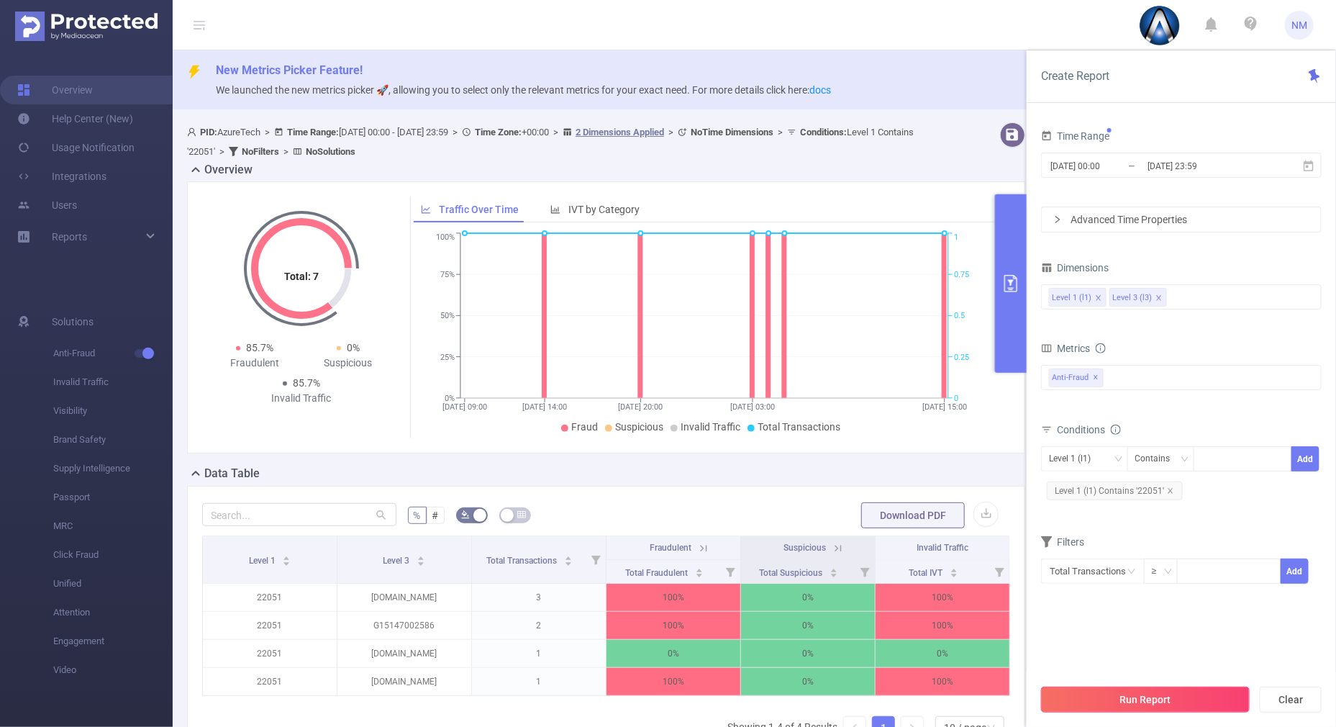
click at [1170, 697] on button "Run Report" at bounding box center [1145, 700] width 209 height 26
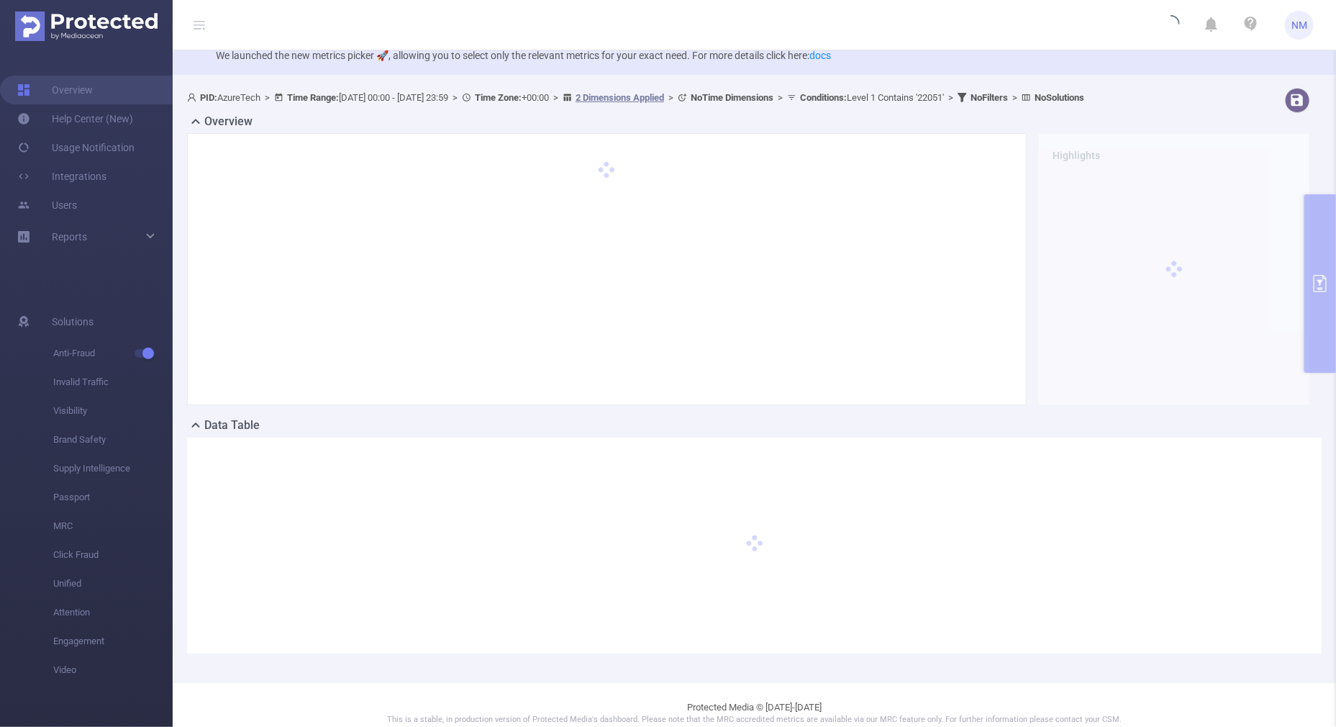
scroll to position [50, 0]
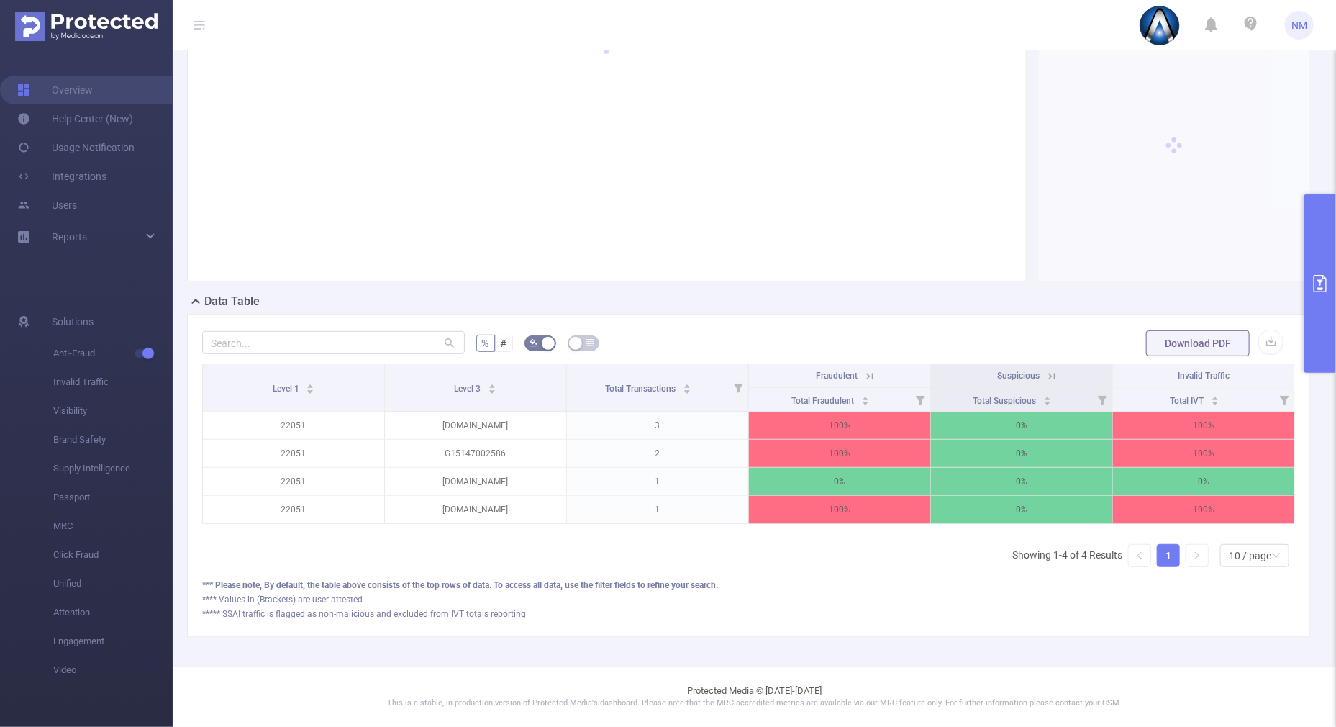
scroll to position [170, 0]
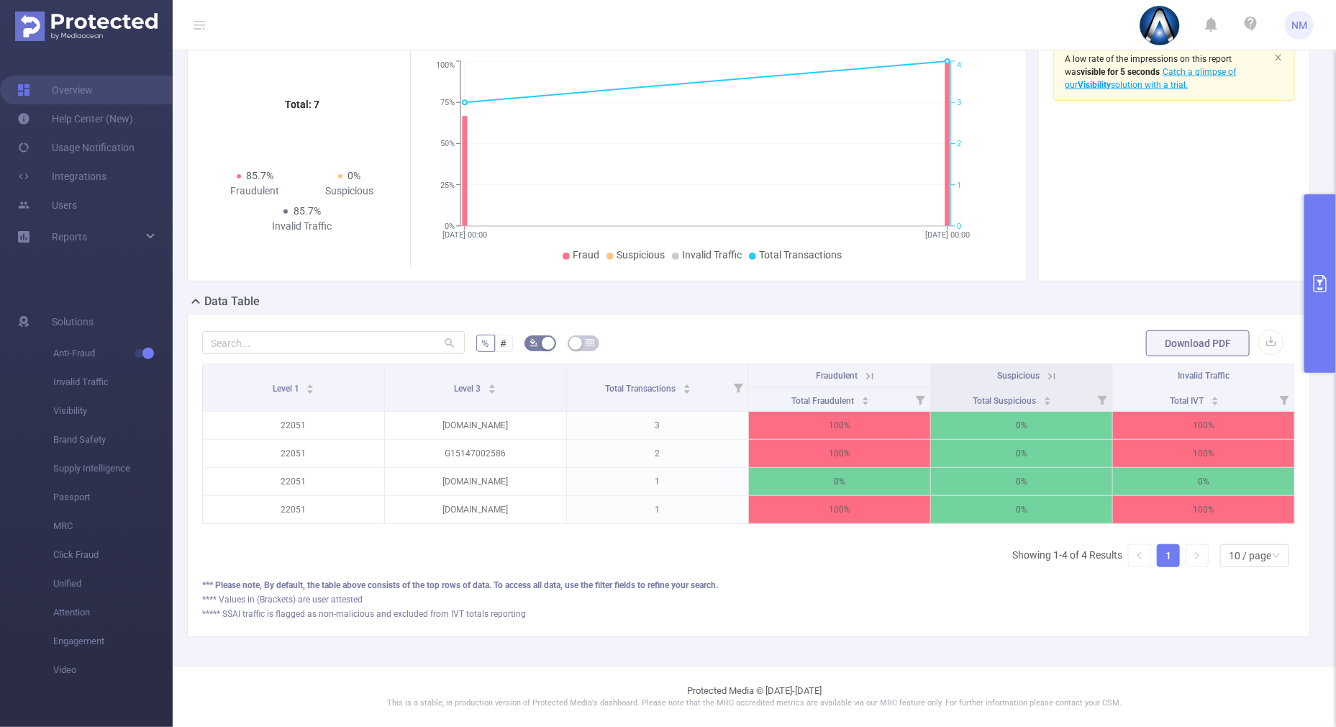
click at [864, 370] on icon at bounding box center [870, 376] width 13 height 13
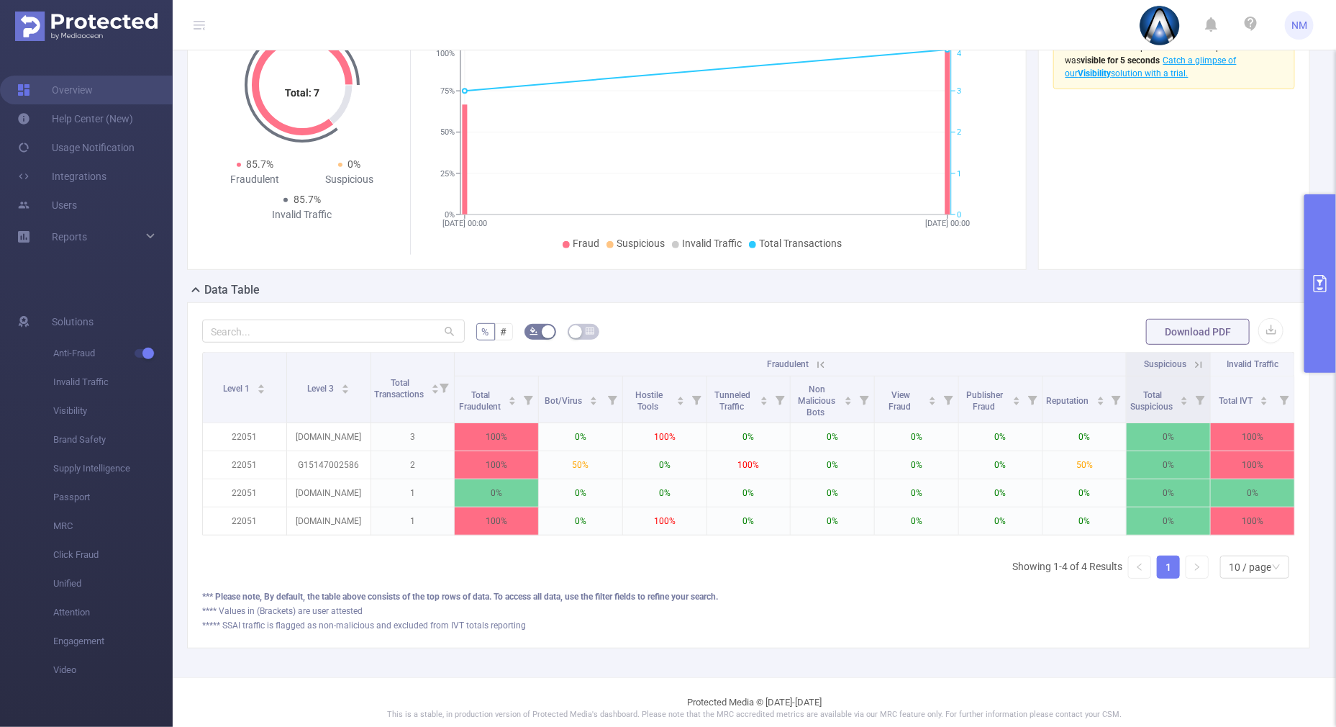
scroll to position [0, 3]
click at [812, 367] on icon at bounding box center [818, 364] width 13 height 13
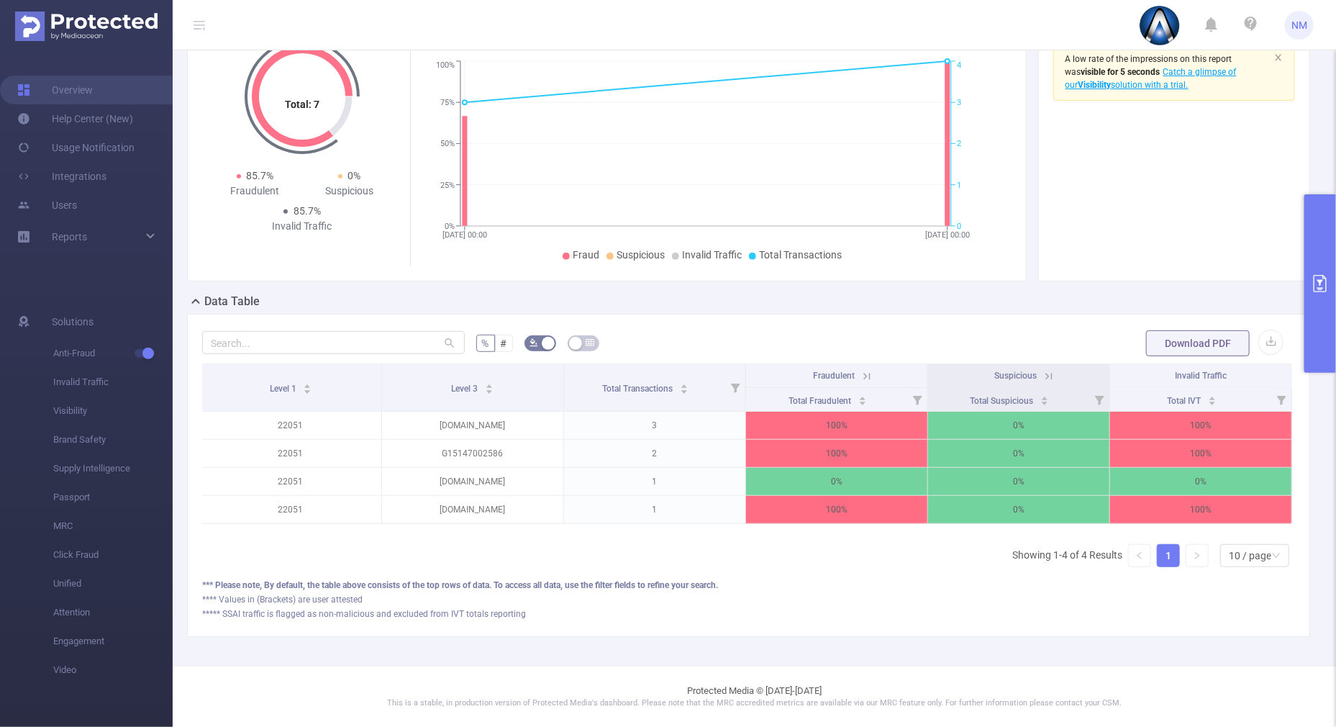
click at [864, 370] on icon at bounding box center [867, 376] width 13 height 13
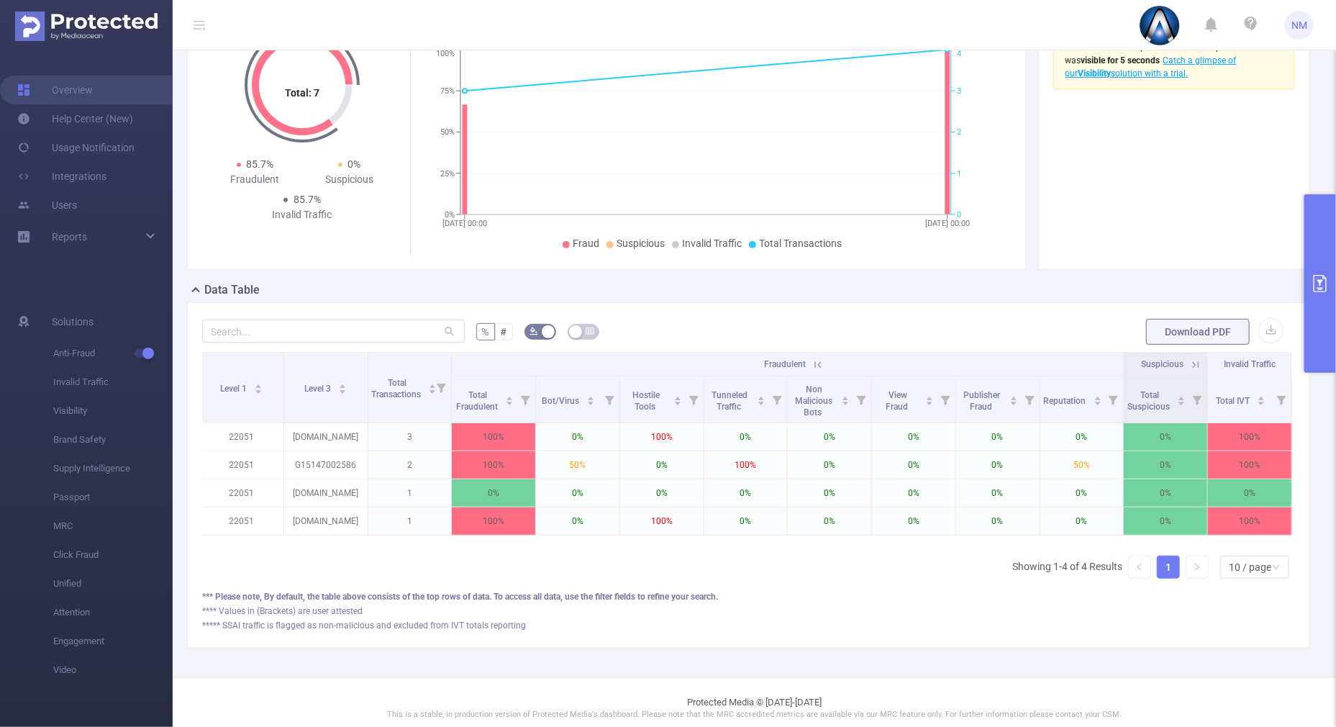
click at [1190, 364] on icon at bounding box center [1196, 364] width 13 height 13
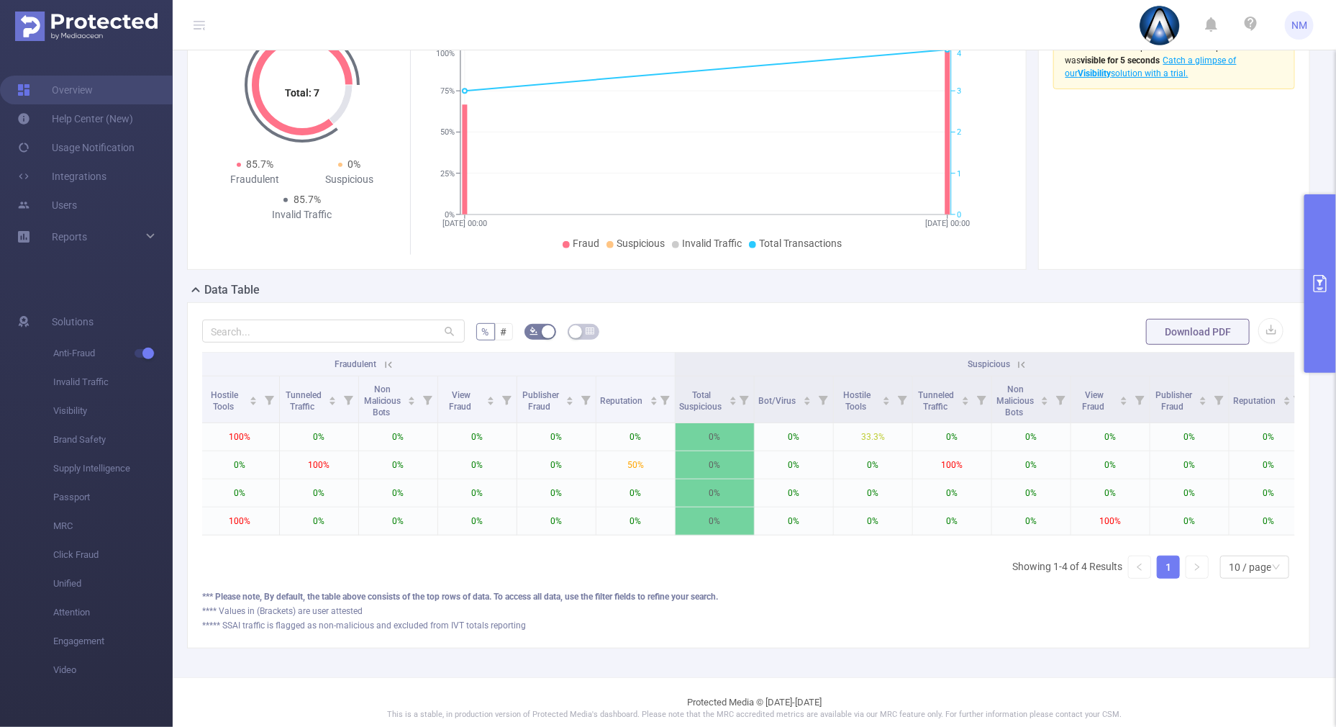
scroll to position [0, 507]
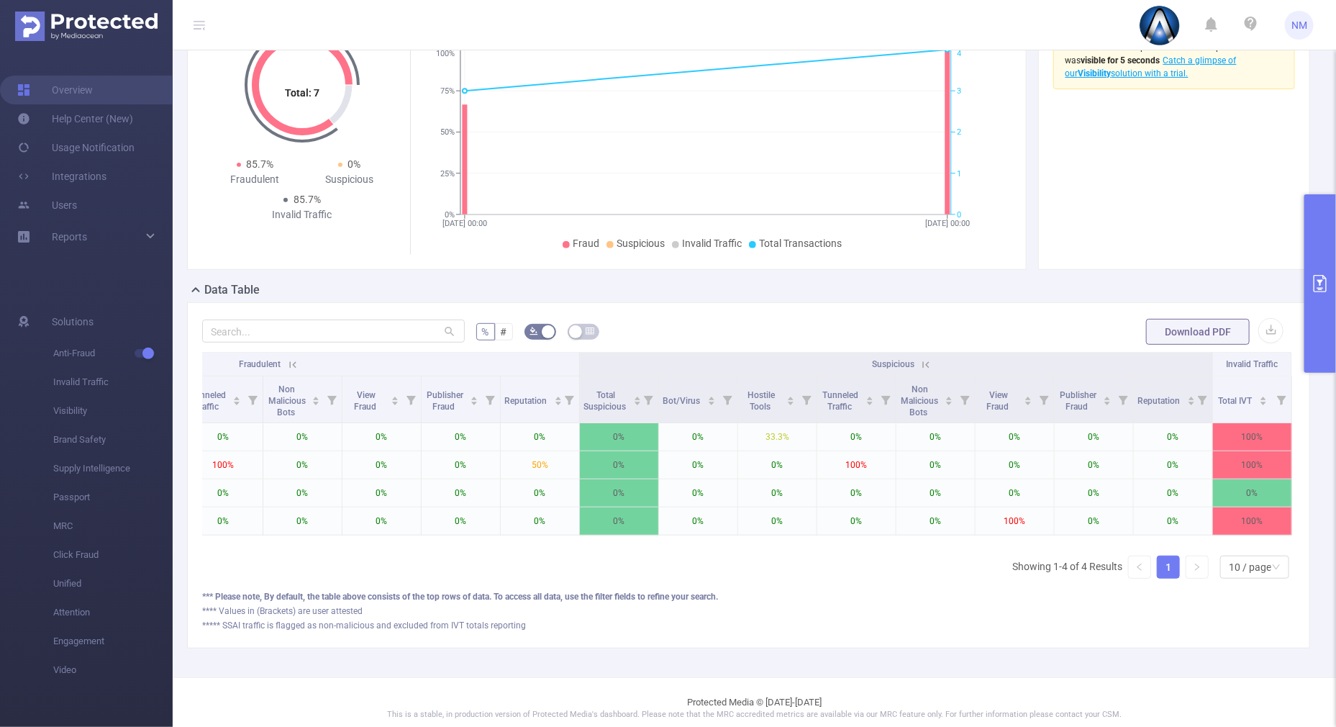
click at [920, 368] on th "Suspicious" at bounding box center [896, 365] width 633 height 24
click at [920, 363] on icon at bounding box center [926, 364] width 13 height 13
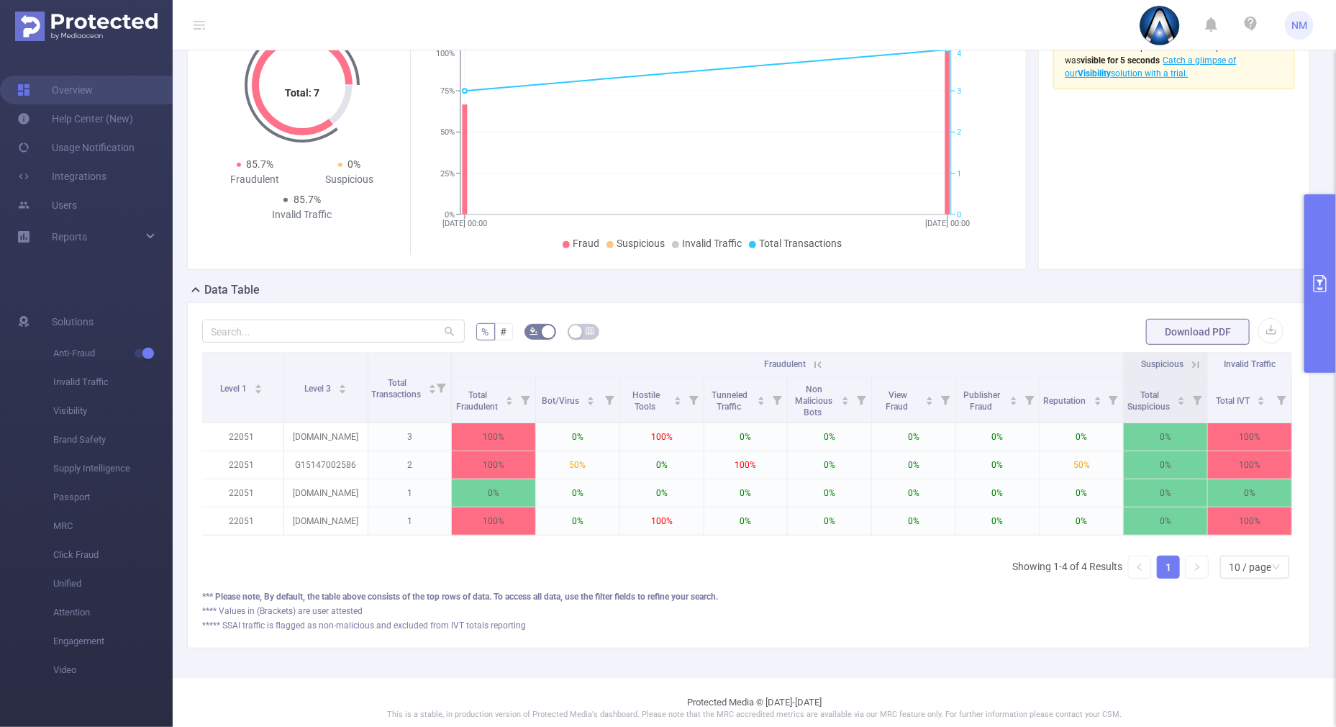
click at [815, 363] on icon at bounding box center [818, 364] width 6 height 6
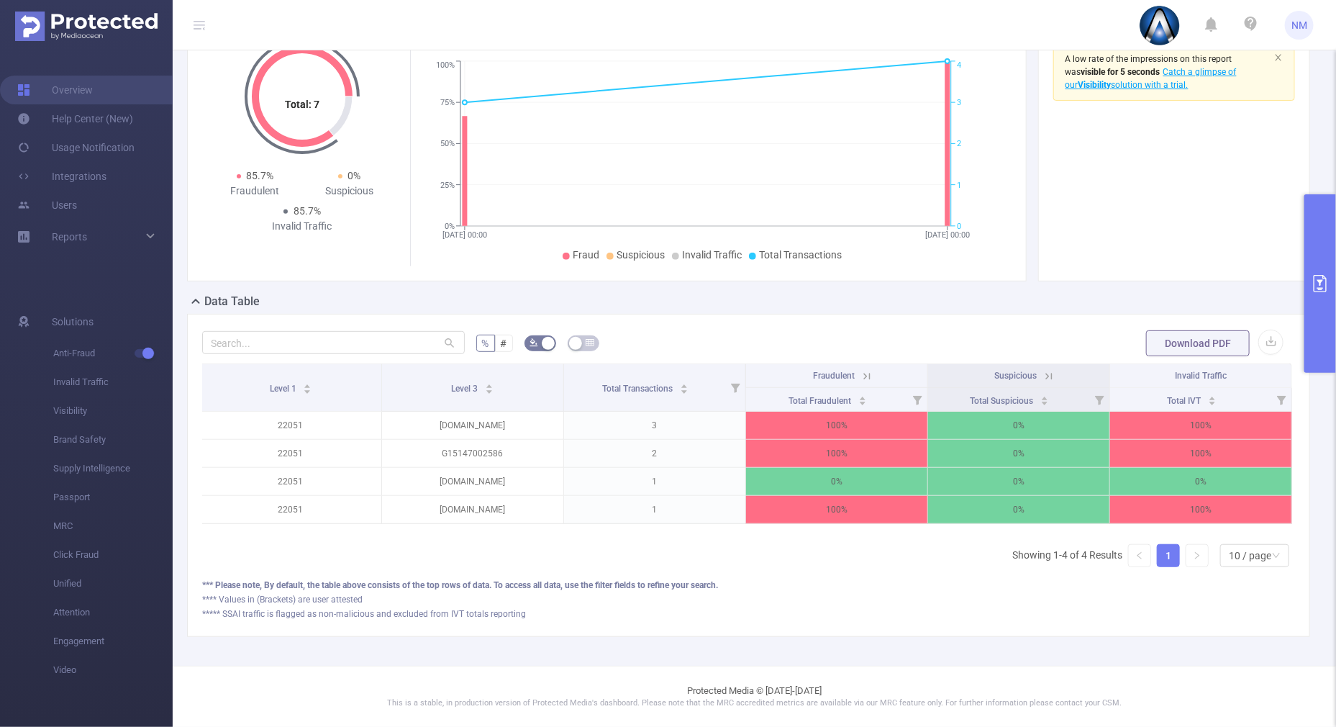
click at [1336, 330] on html "NM Overview Help Center (New) Usage Notification Integrations Users Reports Sol…" at bounding box center [668, 363] width 1336 height 727
click at [1324, 329] on button "primary" at bounding box center [1321, 283] width 32 height 178
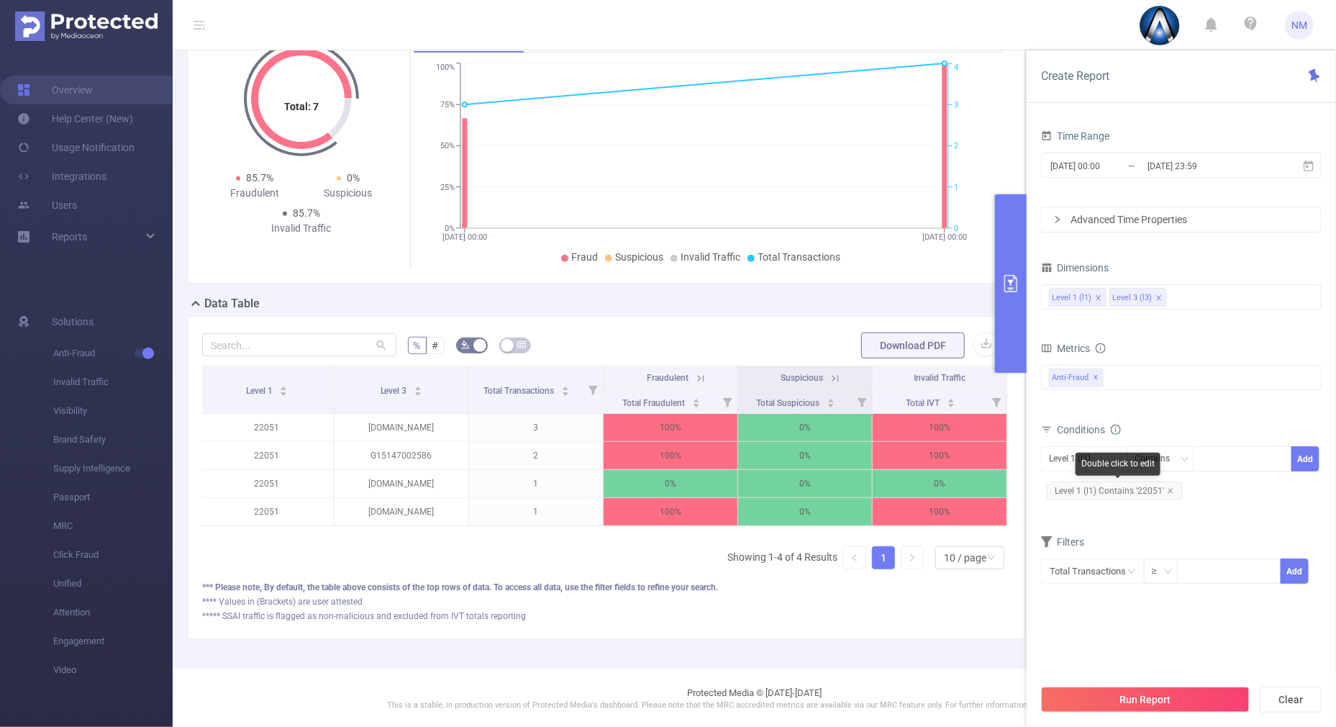
click at [1175, 491] on span "Level 1 (l1) Contains '22051'" at bounding box center [1115, 490] width 136 height 19
click at [1172, 487] on icon "icon: close" at bounding box center [1170, 490] width 7 height 7
click at [1107, 703] on button "Run Report" at bounding box center [1145, 700] width 209 height 26
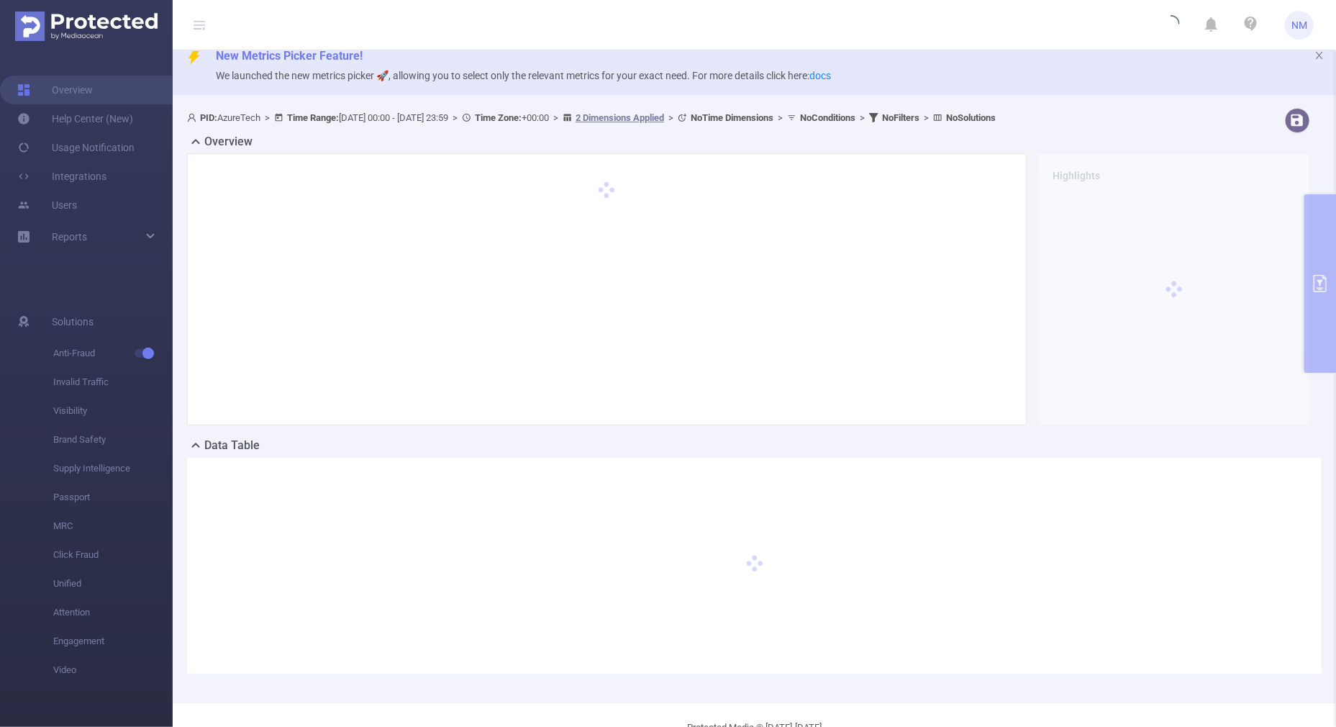
scroll to position [0, 0]
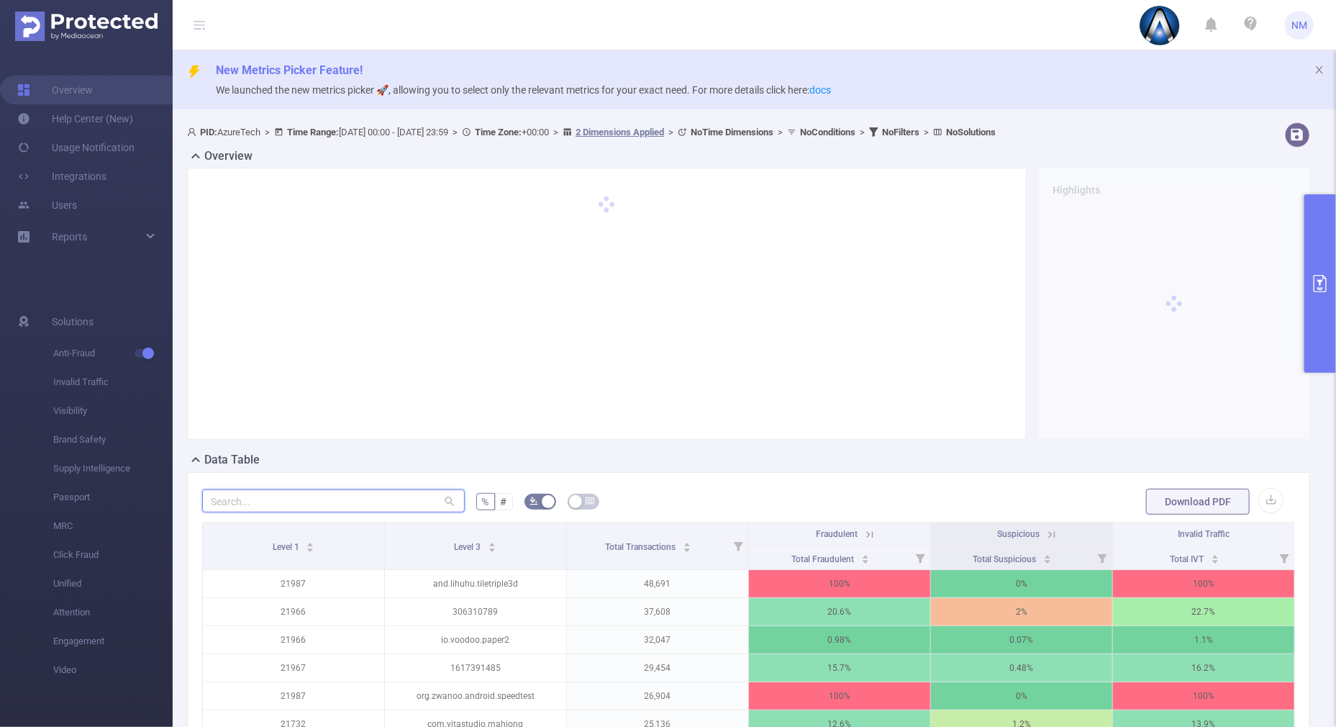
click at [369, 495] on input "text" at bounding box center [333, 500] width 263 height 23
paste input "com.mgc.ropehero.vicetown"
type input "com.mgc.ropehero.vicetown"
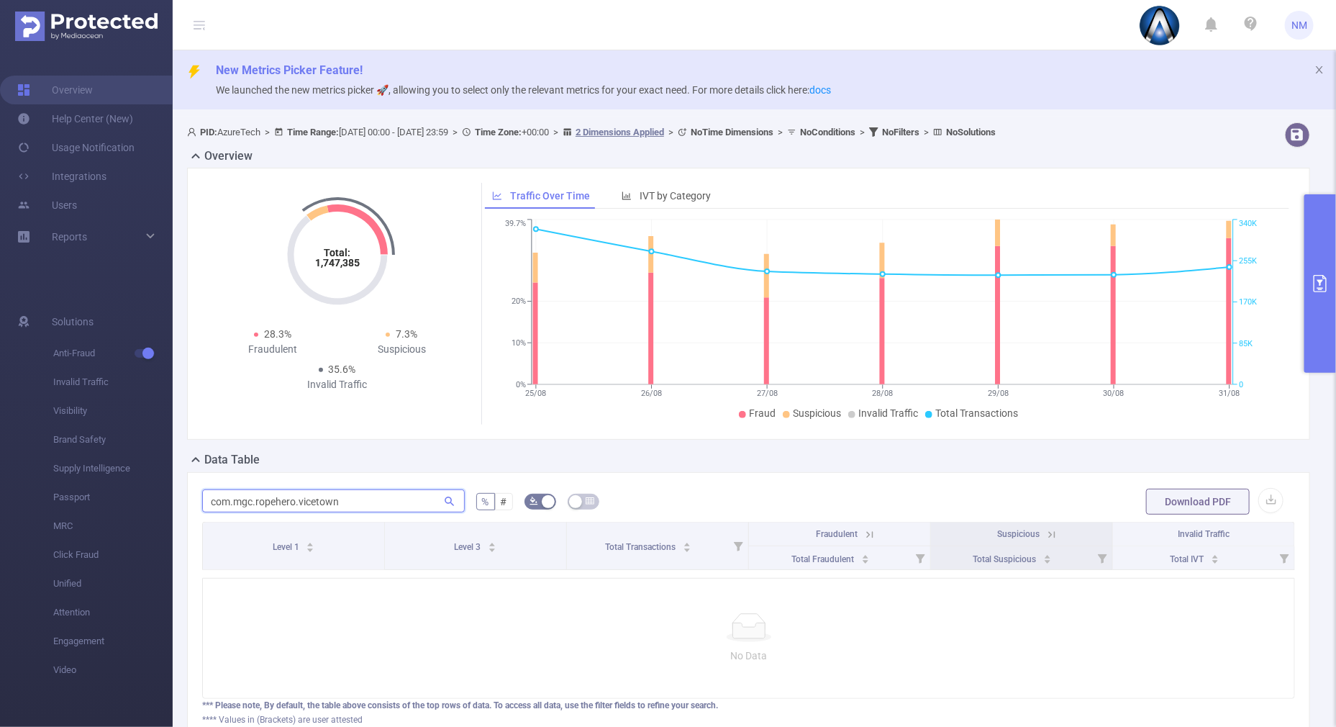
click at [205, 504] on input "com.mgc.ropehero.vicetown" at bounding box center [333, 500] width 263 height 23
drag, startPoint x: 350, startPoint y: 503, endPoint x: 167, endPoint y: 494, distance: 183.7
click at [152, 499] on section "Overview Help Center (New) Usage Notification Integrations Users Reports Soluti…" at bounding box center [668, 363] width 1336 height 727
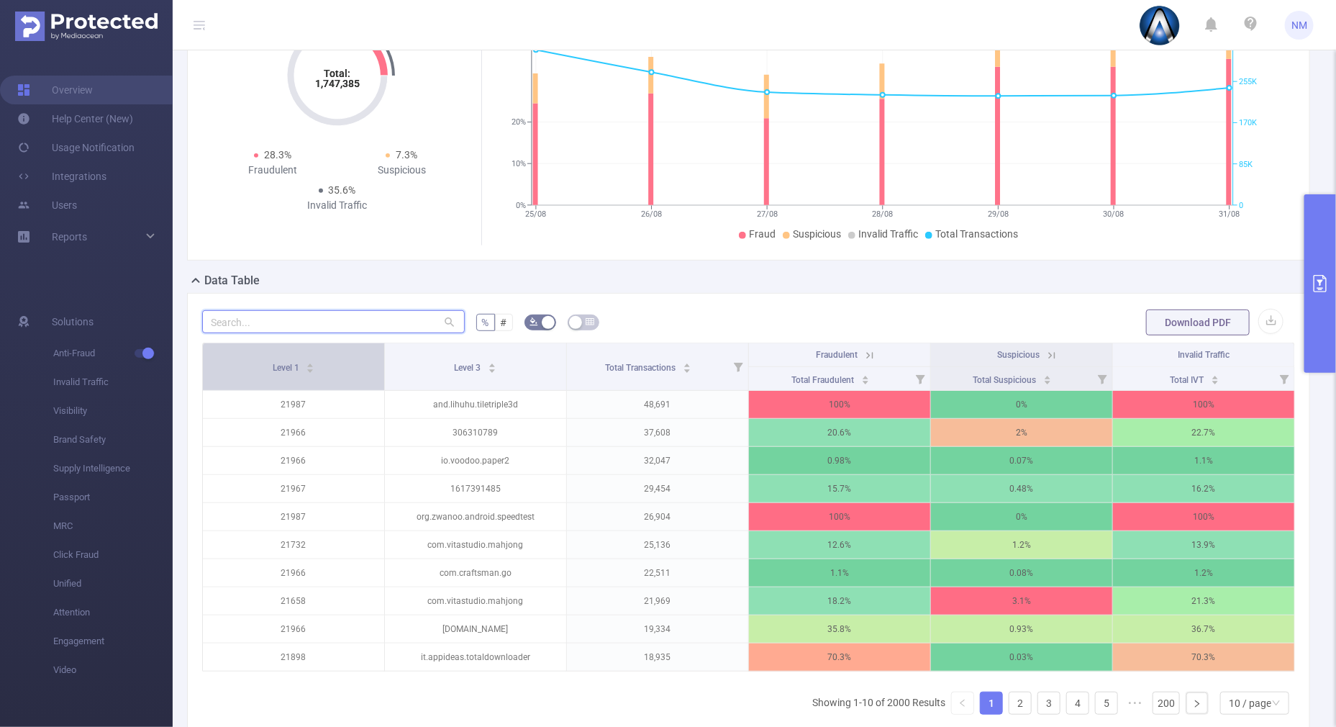
scroll to position [179, 0]
click at [291, 318] on input "text" at bounding box center [333, 321] width 263 height 23
click at [1331, 349] on button "primary" at bounding box center [1321, 283] width 32 height 178
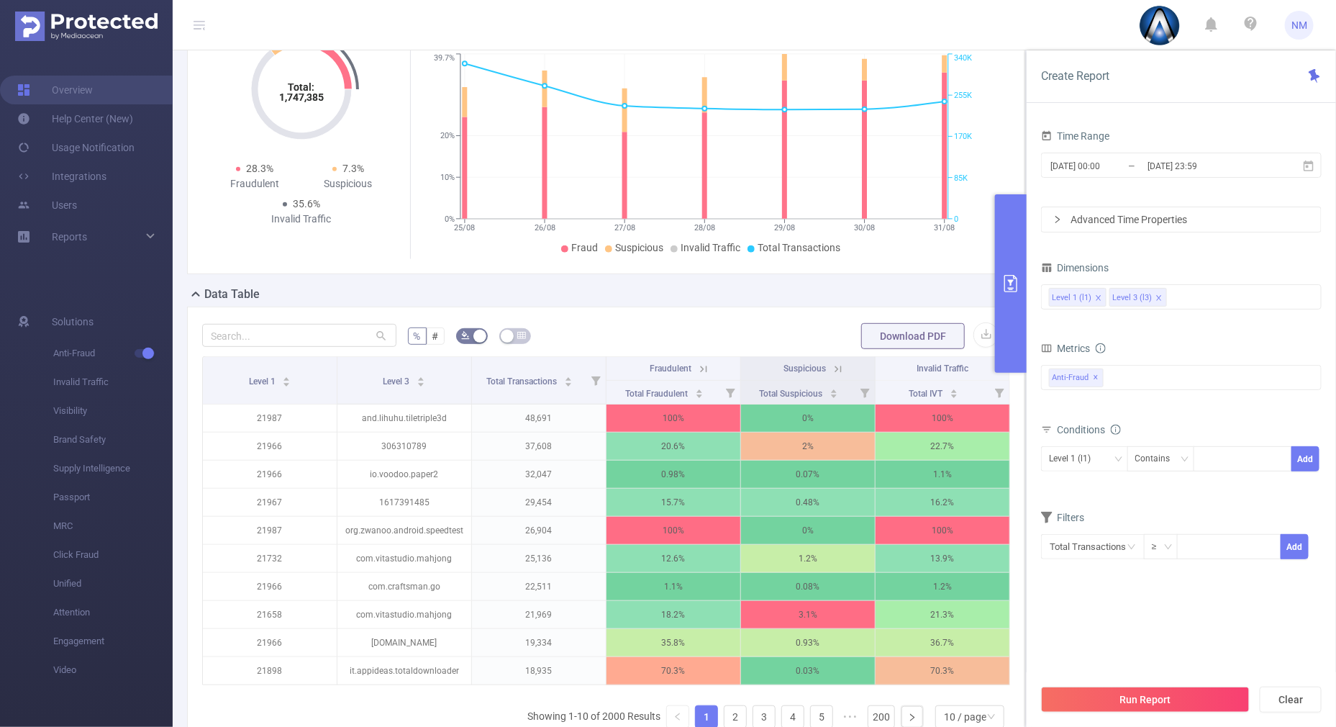
click at [1008, 344] on button "primary" at bounding box center [1011, 283] width 32 height 178
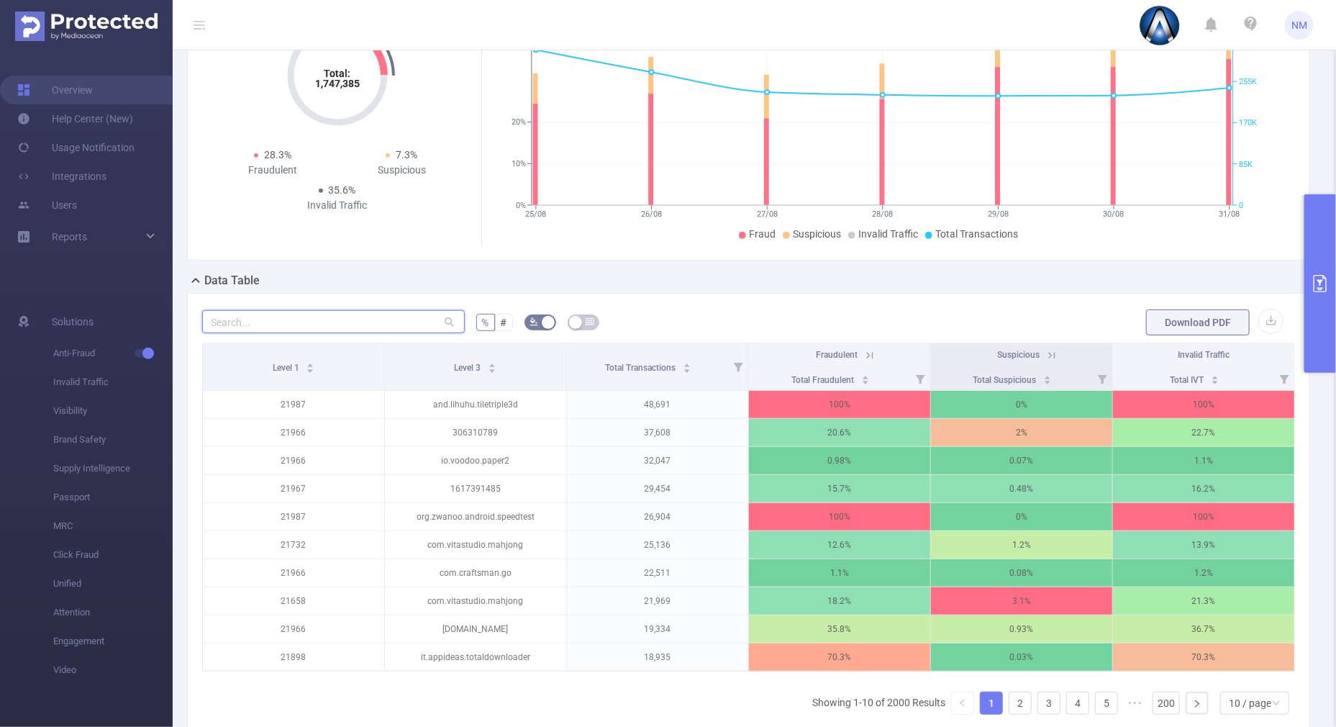
click at [373, 325] on input "text" at bounding box center [333, 321] width 263 height 23
paste input "com.mgc.ropehero.vicetown"
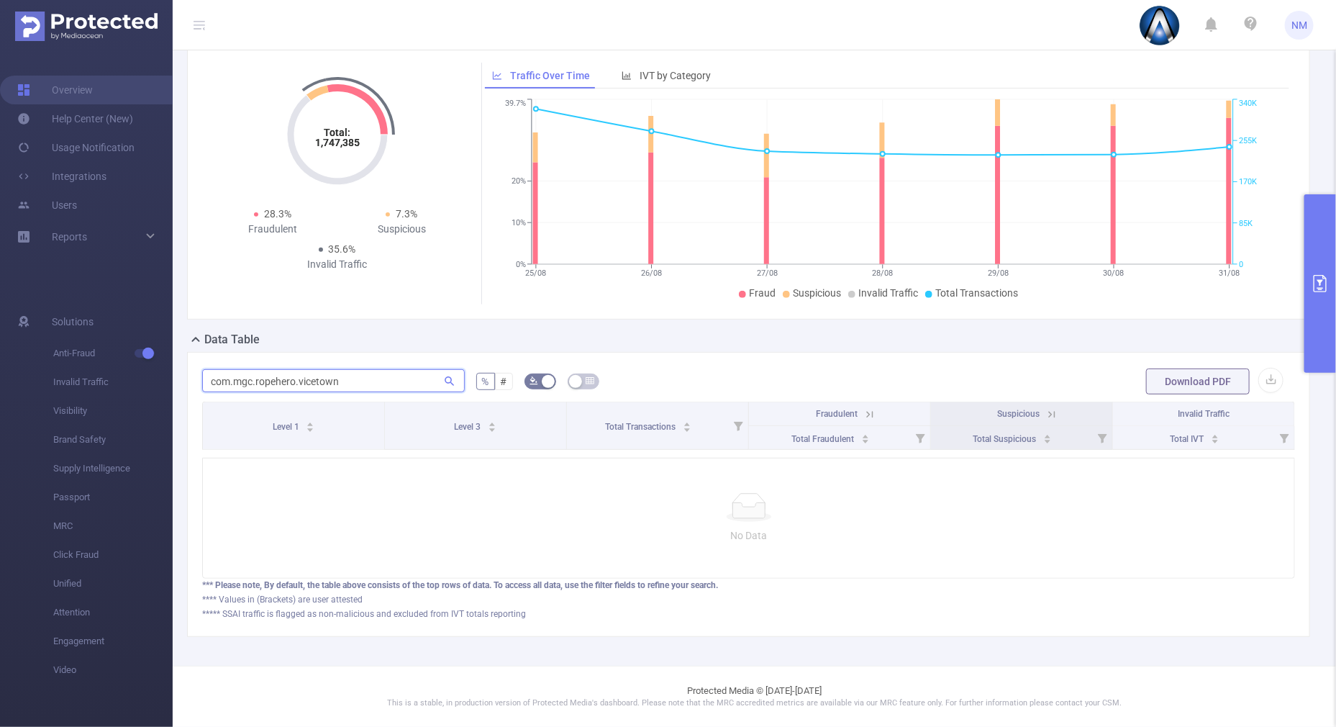
scroll to position [132, 0]
click at [212, 369] on input "com.mgc.ropehero.vicetown" at bounding box center [333, 380] width 263 height 23
type input "com.mgc.ropehero.vicetown"
click at [1317, 326] on button "primary" at bounding box center [1321, 283] width 32 height 178
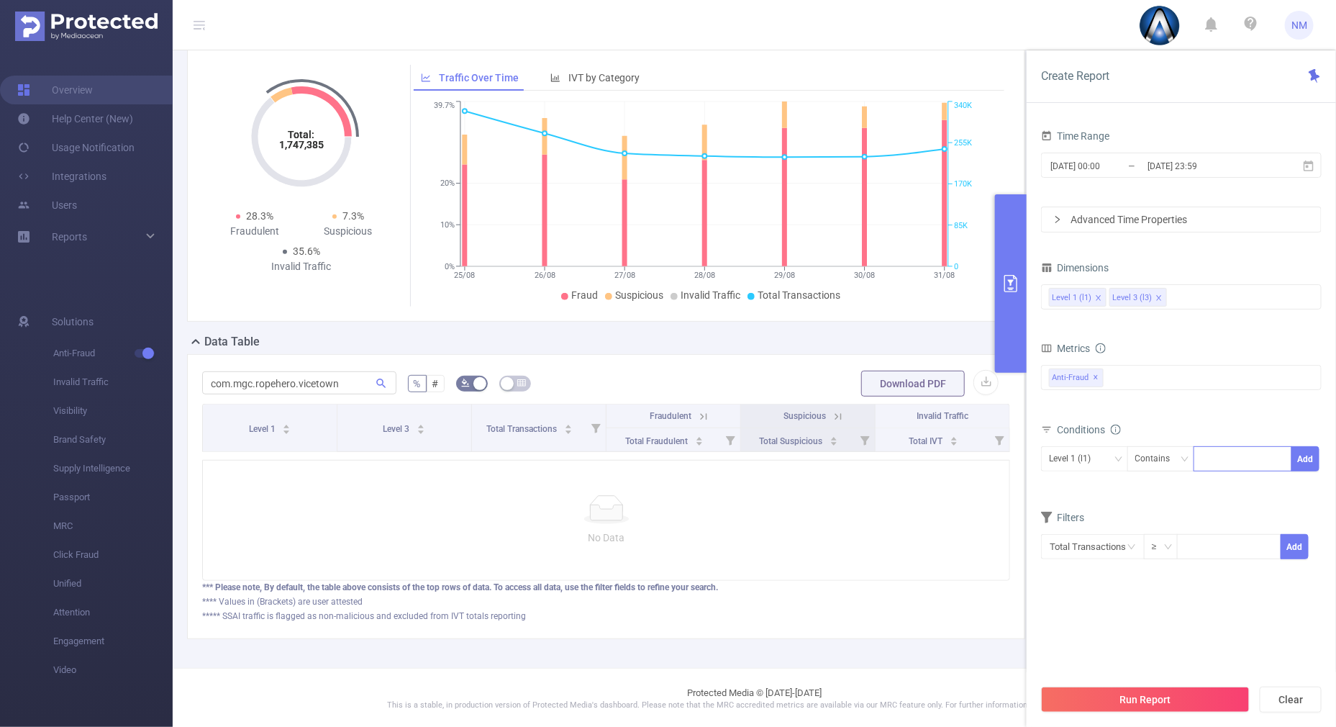
click at [1220, 457] on div at bounding box center [1243, 459] width 83 height 24
type input "21959"
click at [1308, 450] on button "Add" at bounding box center [1306, 458] width 28 height 25
click at [1080, 453] on div "Level 3 (l3)" at bounding box center [1075, 459] width 52 height 24
click at [1098, 497] on li "Level 1 (l1)" at bounding box center [1084, 487] width 87 height 23
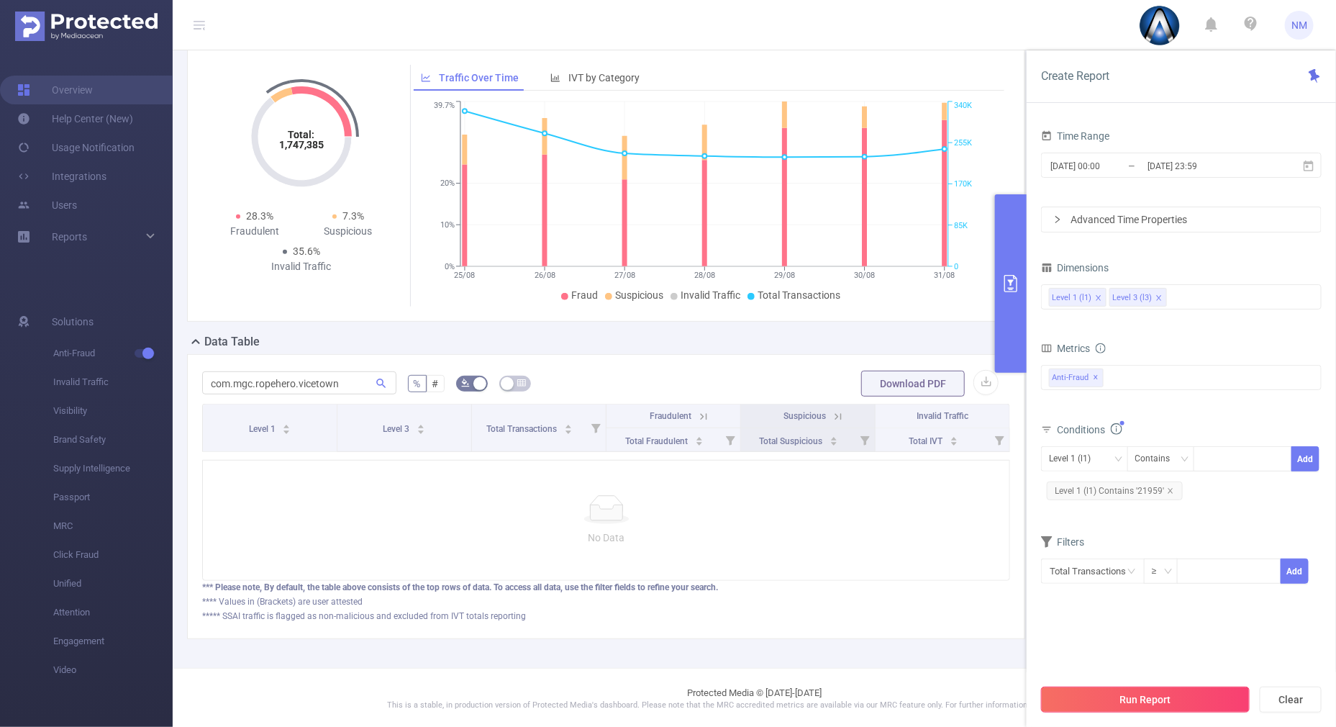
click at [1121, 689] on button "Run Report" at bounding box center [1145, 700] width 209 height 26
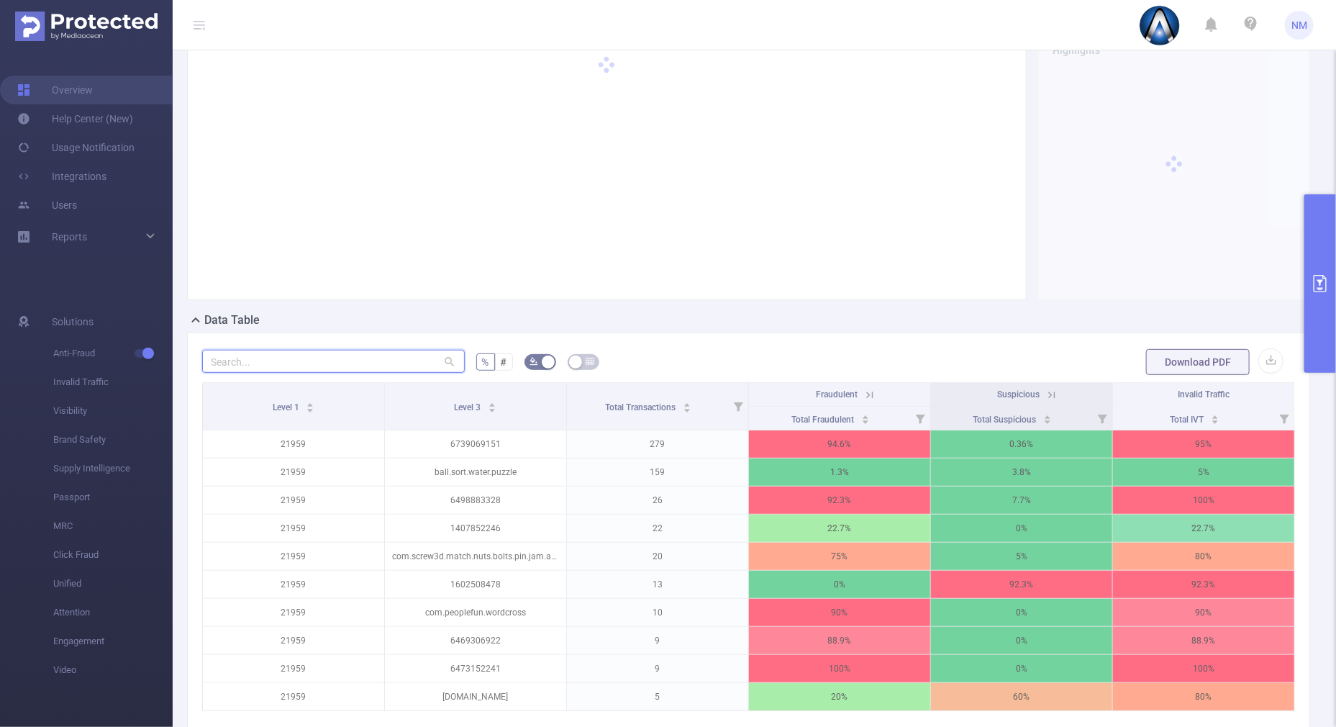
click at [375, 370] on input "text" at bounding box center [333, 361] width 263 height 23
paste input "com.mgc.ropehero.vicetown"
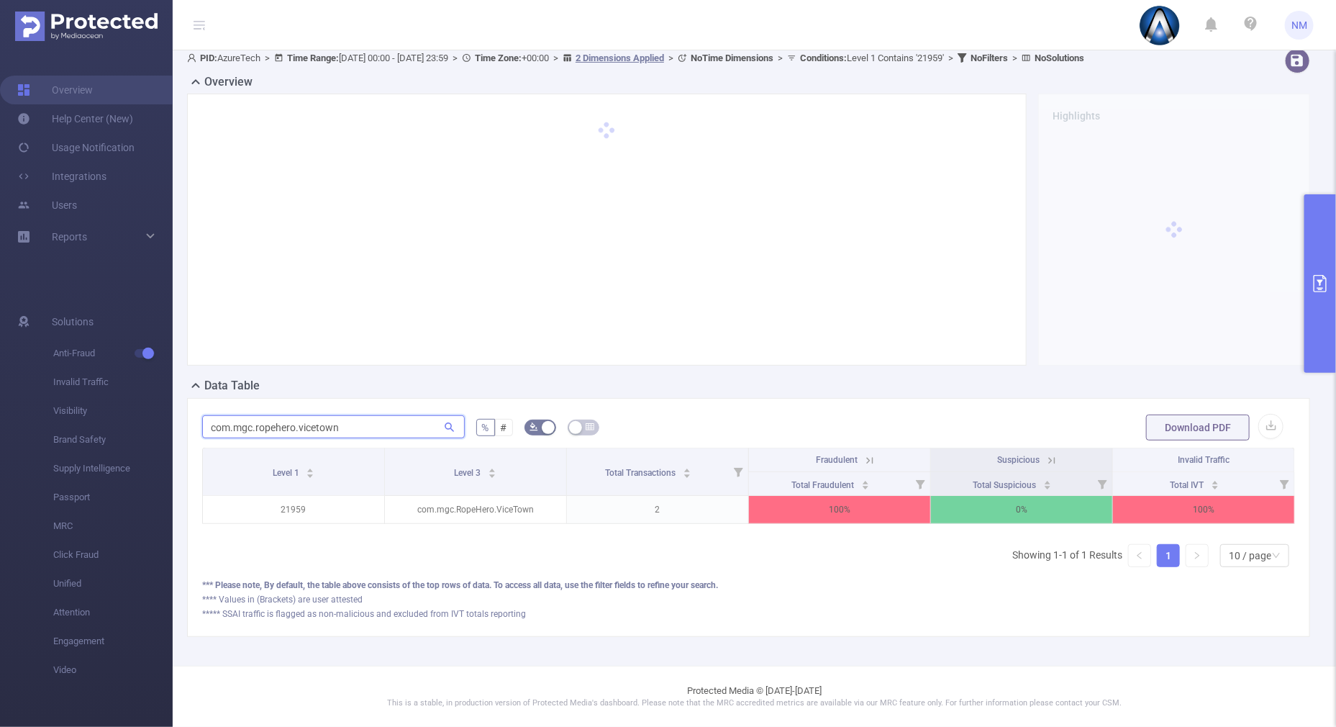
scroll to position [86, 0]
type input "com.mgc.ropehero.vicetown"
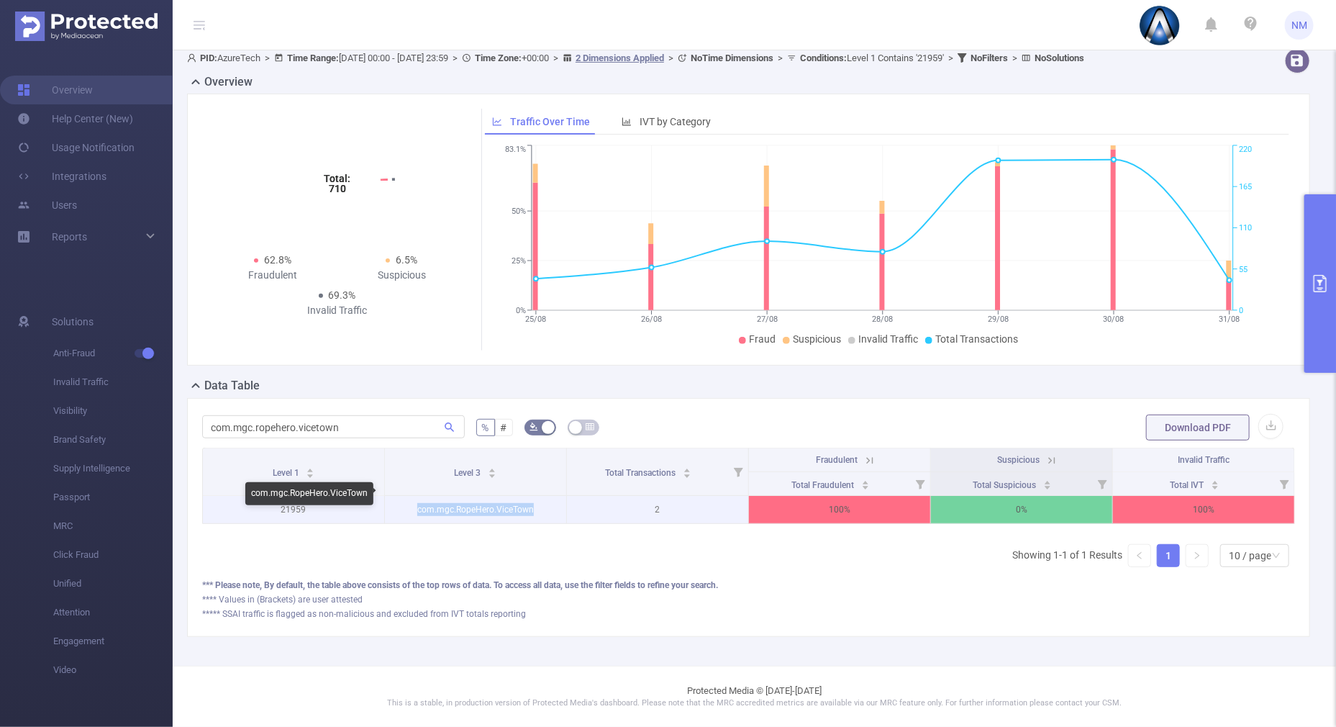
drag, startPoint x: 540, startPoint y: 500, endPoint x: 403, endPoint y: 495, distance: 136.8
click at [403, 496] on p "com.mgc.RopeHero.ViceTown" at bounding box center [475, 509] width 181 height 27
copy p "com.mgc.RopeHero.ViceTown"
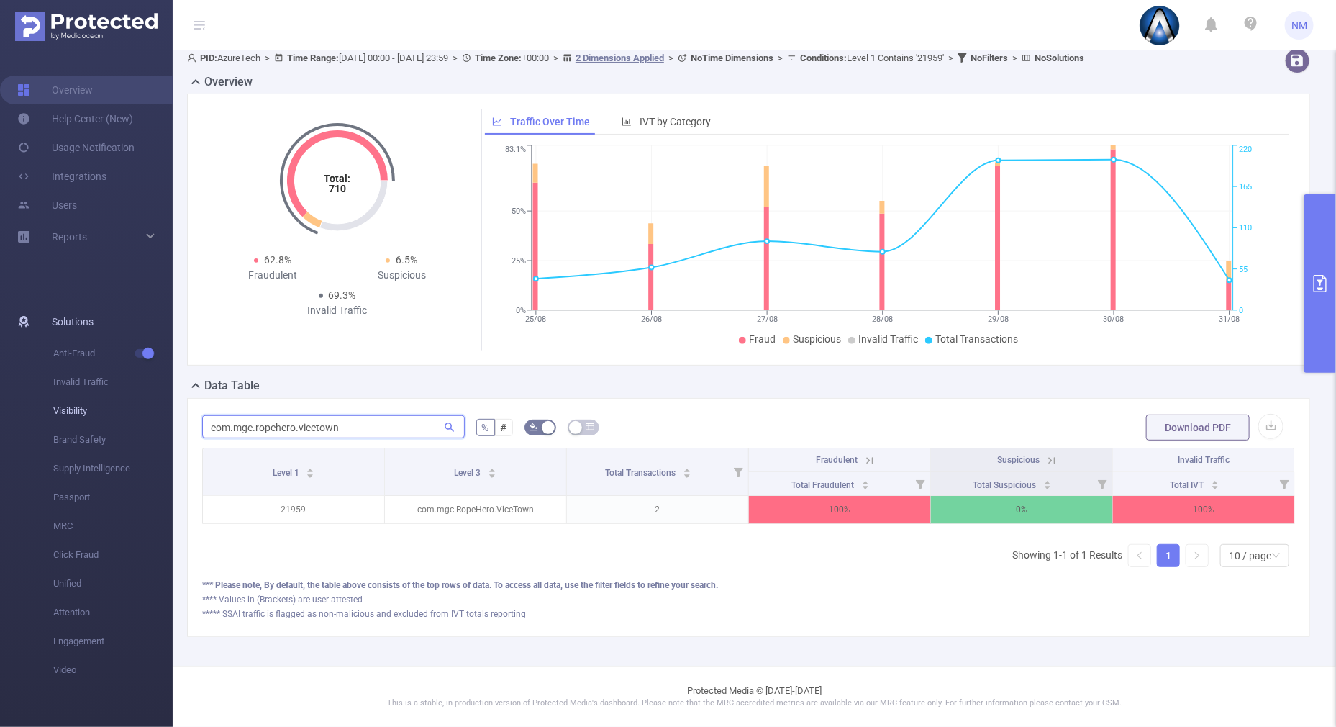
drag, startPoint x: 367, startPoint y: 410, endPoint x: 99, endPoint y: 404, distance: 267.8
click at [99, 404] on section "Overview Help Center (New) Usage Notification Integrations Users Reports Soluti…" at bounding box center [668, 363] width 1336 height 727
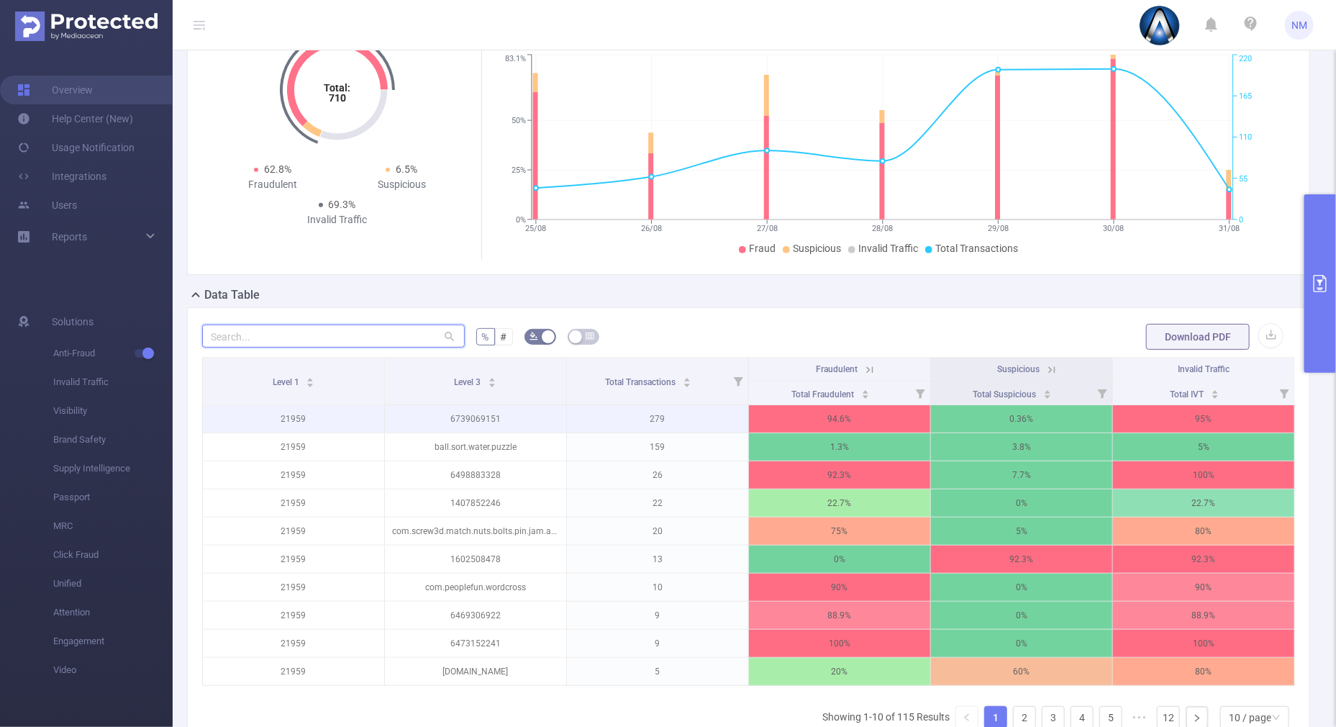
scroll to position [266, 0]
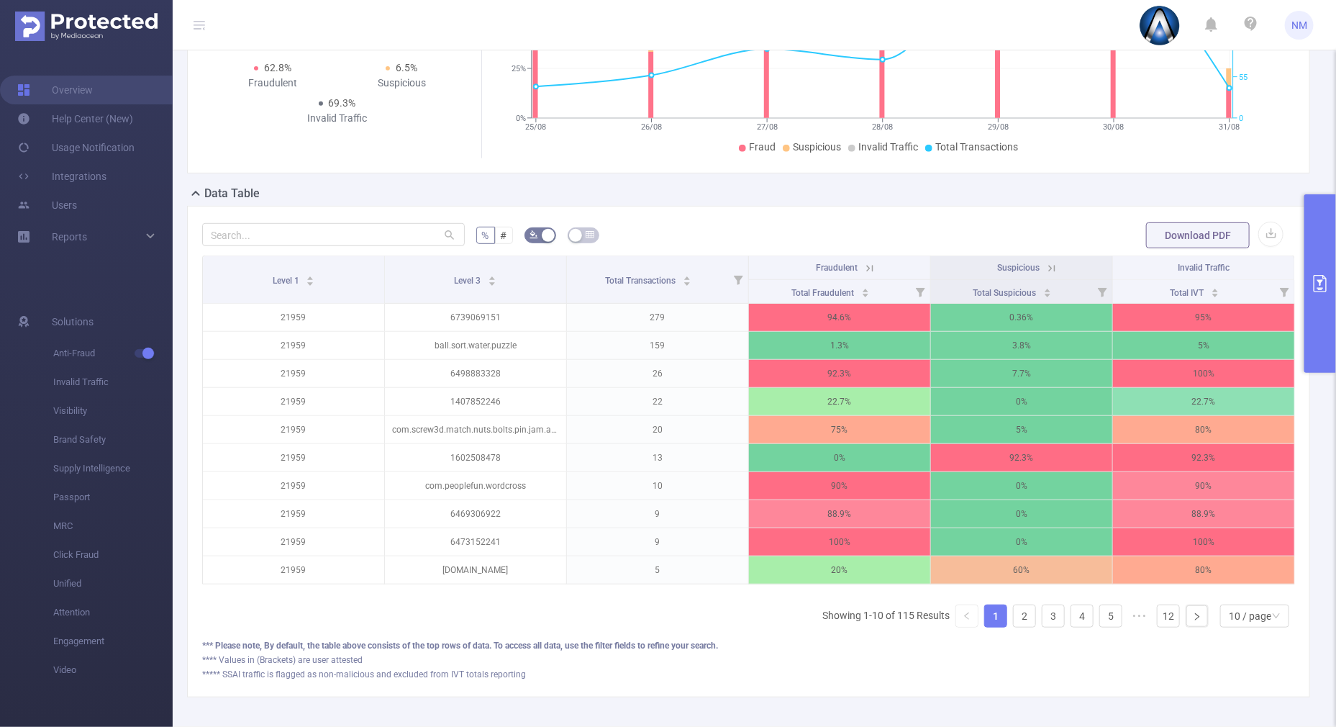
click at [867, 266] on icon at bounding box center [870, 268] width 6 height 6
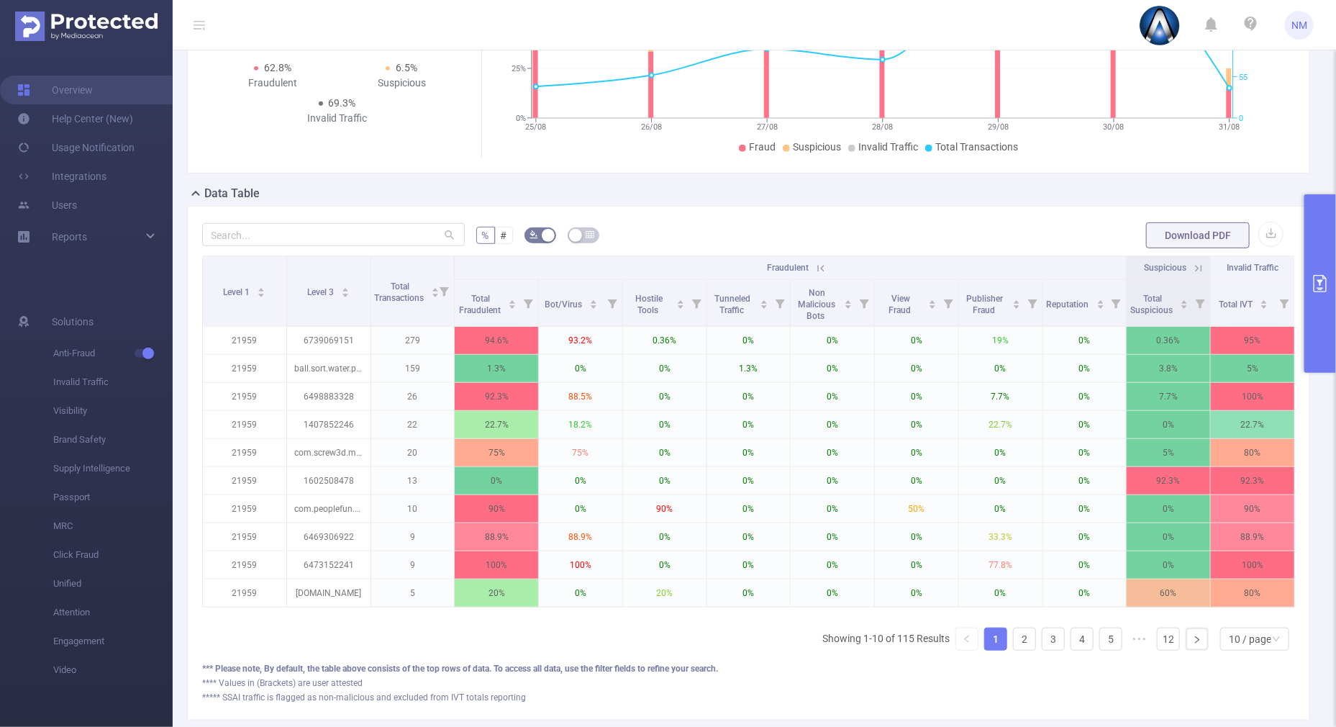
scroll to position [0, 3]
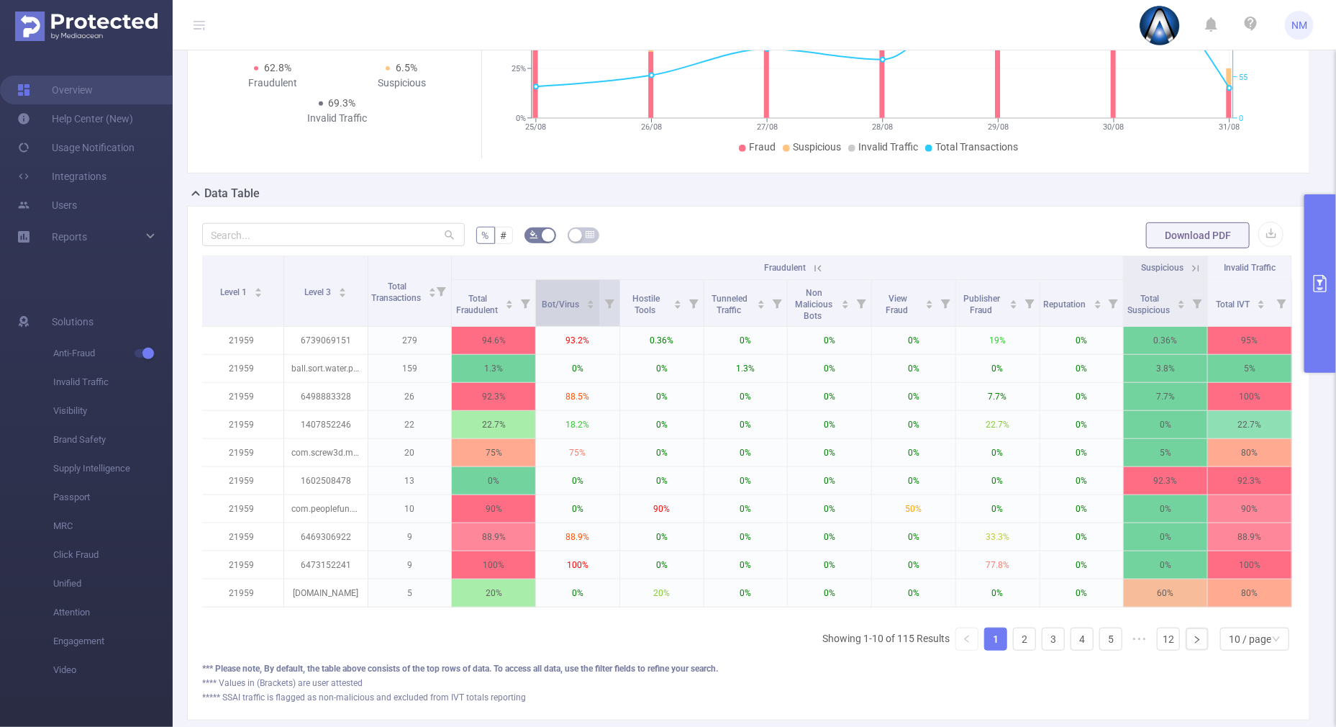
click at [589, 300] on icon "icon: caret-up" at bounding box center [591, 302] width 8 height 8
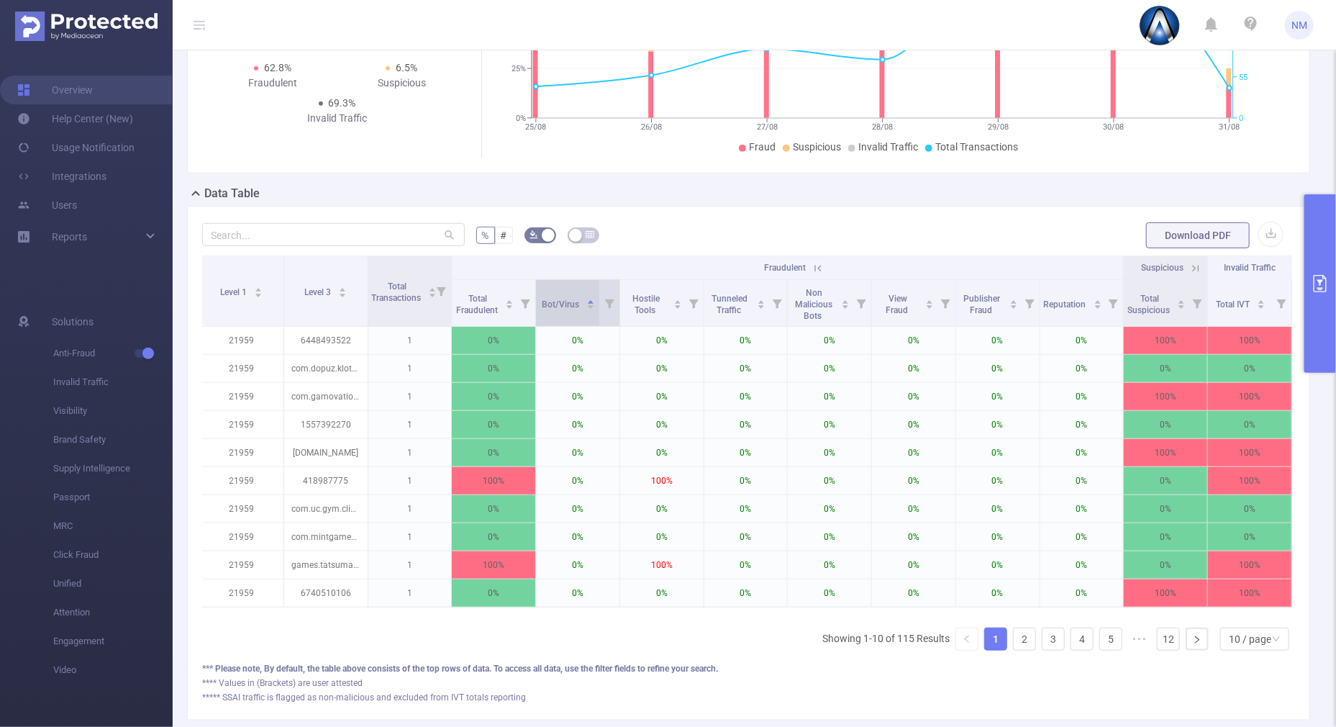
click at [587, 309] on icon "icon: caret-down" at bounding box center [591, 307] width 8 height 8
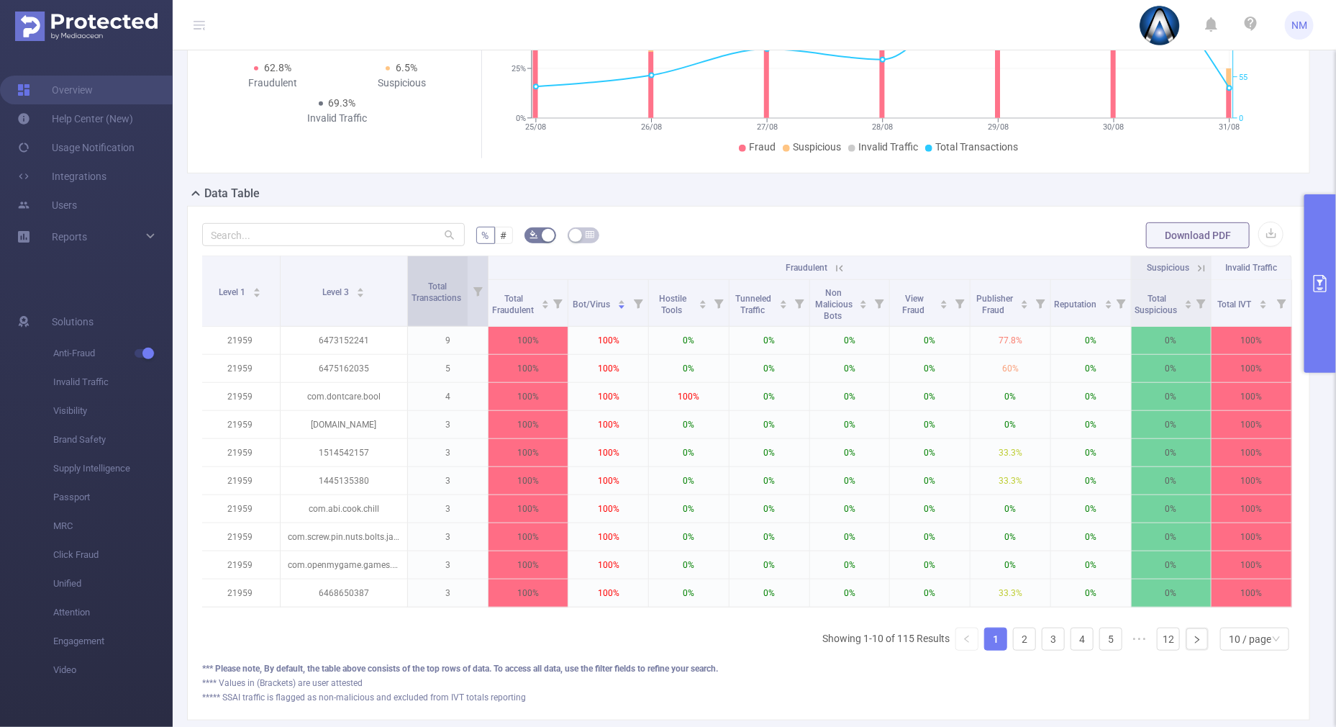
drag, startPoint x: 363, startPoint y: 291, endPoint x: 425, endPoint y: 286, distance: 61.4
click at [425, 280] on tr "Level 1 Level 3 Total Transactions Fraudulent Suspicious Invalid Traffic" at bounding box center [746, 268] width 1092 height 24
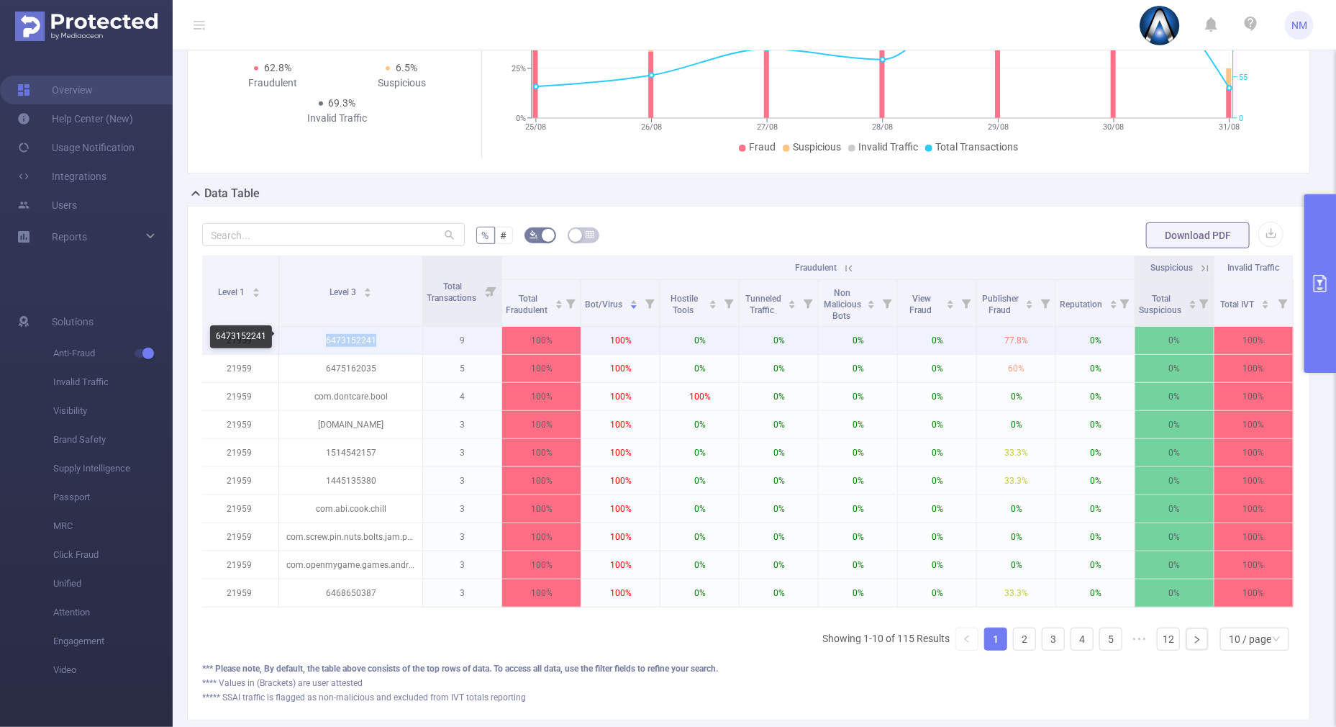
drag, startPoint x: 367, startPoint y: 340, endPoint x: 288, endPoint y: 337, distance: 79.2
click at [288, 337] on p "6473152241" at bounding box center [350, 340] width 143 height 27
copy p "6473152241"
